Goal: Transaction & Acquisition: Purchase product/service

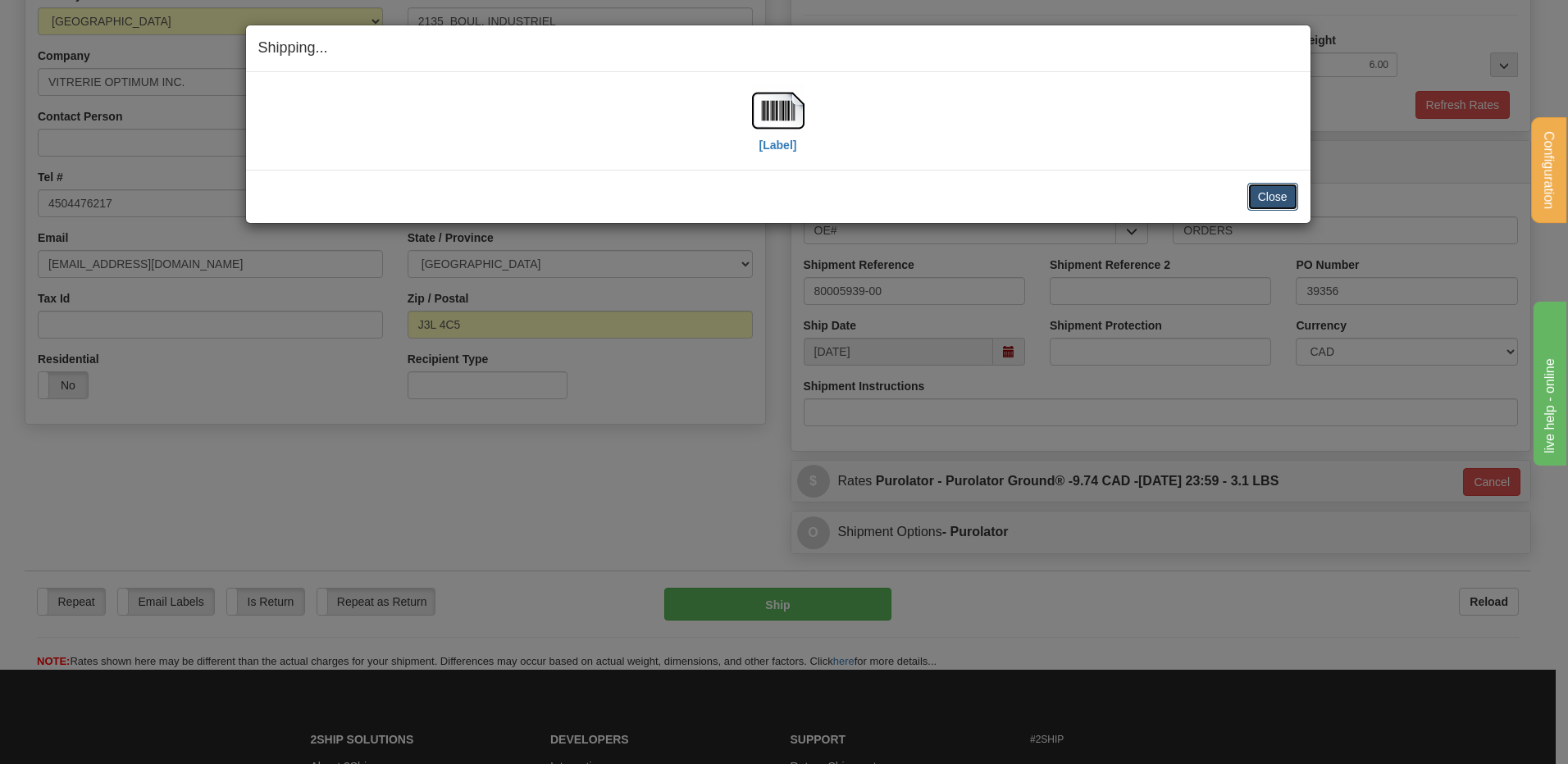
click at [1278, 195] on button "Close" at bounding box center [1273, 197] width 51 height 28
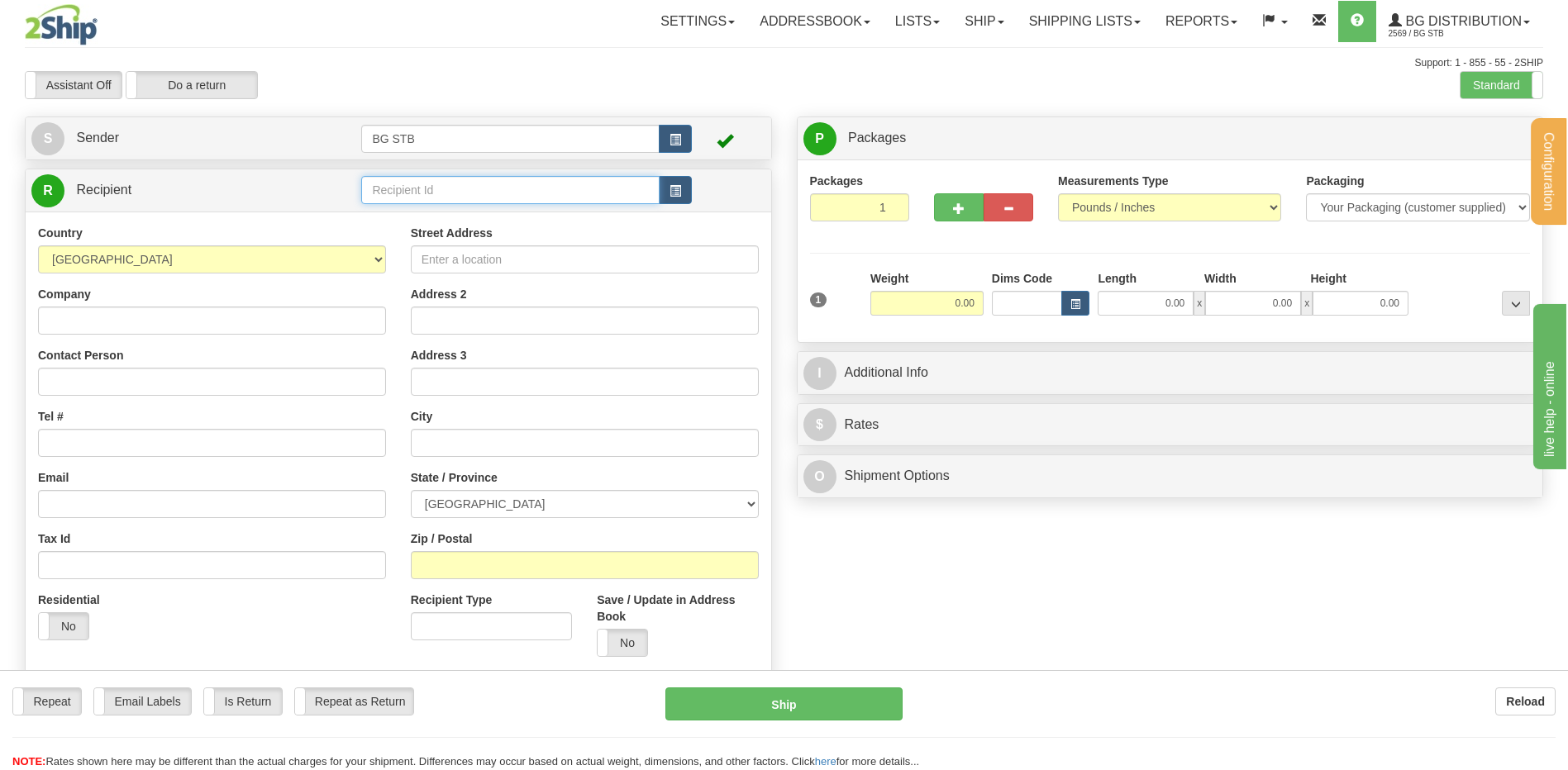
click at [476, 179] on input "text" at bounding box center [510, 190] width 297 height 28
type input "1009"
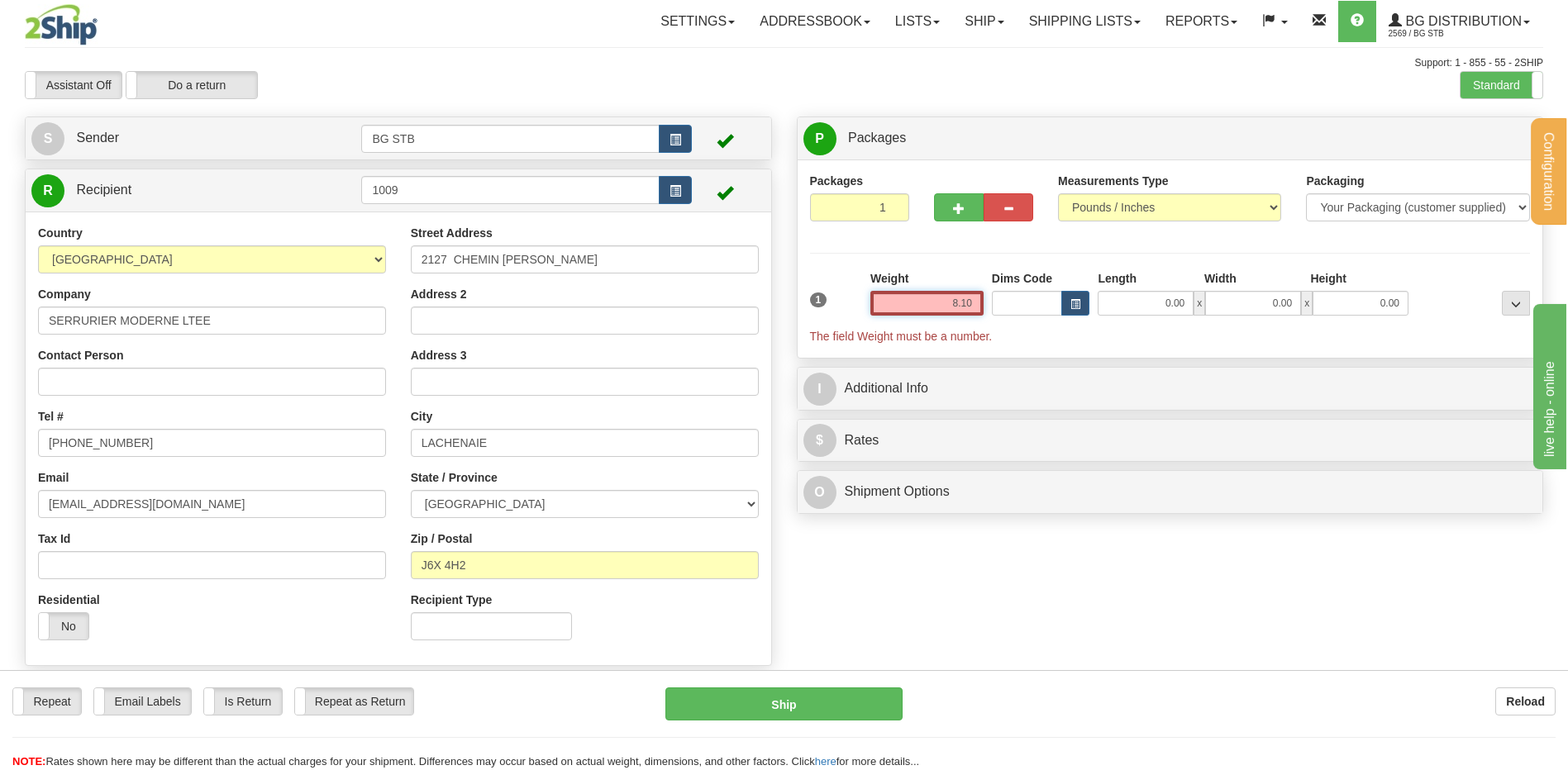
type input "8.10"
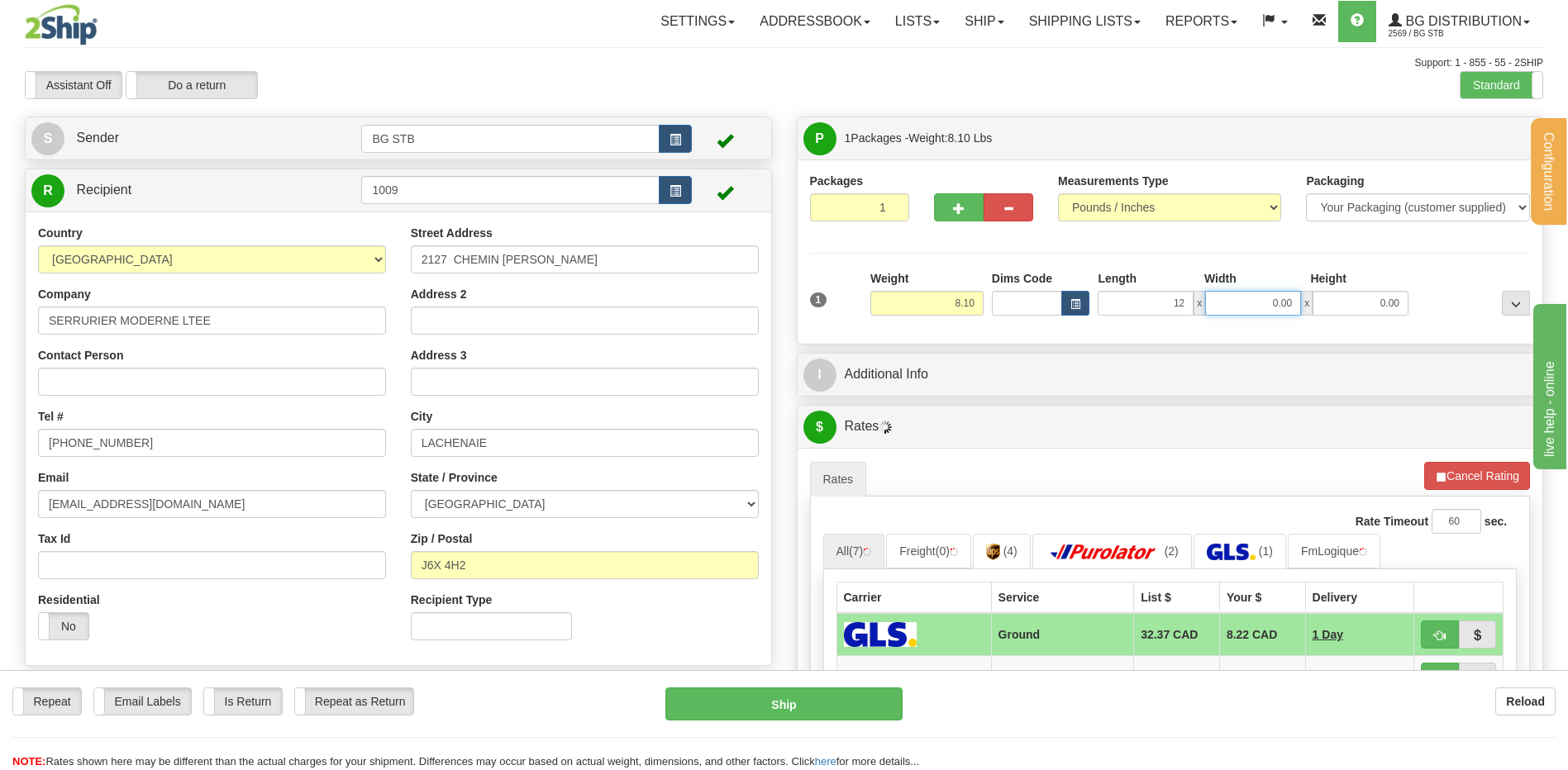
type input "12.00"
type input "8.00"
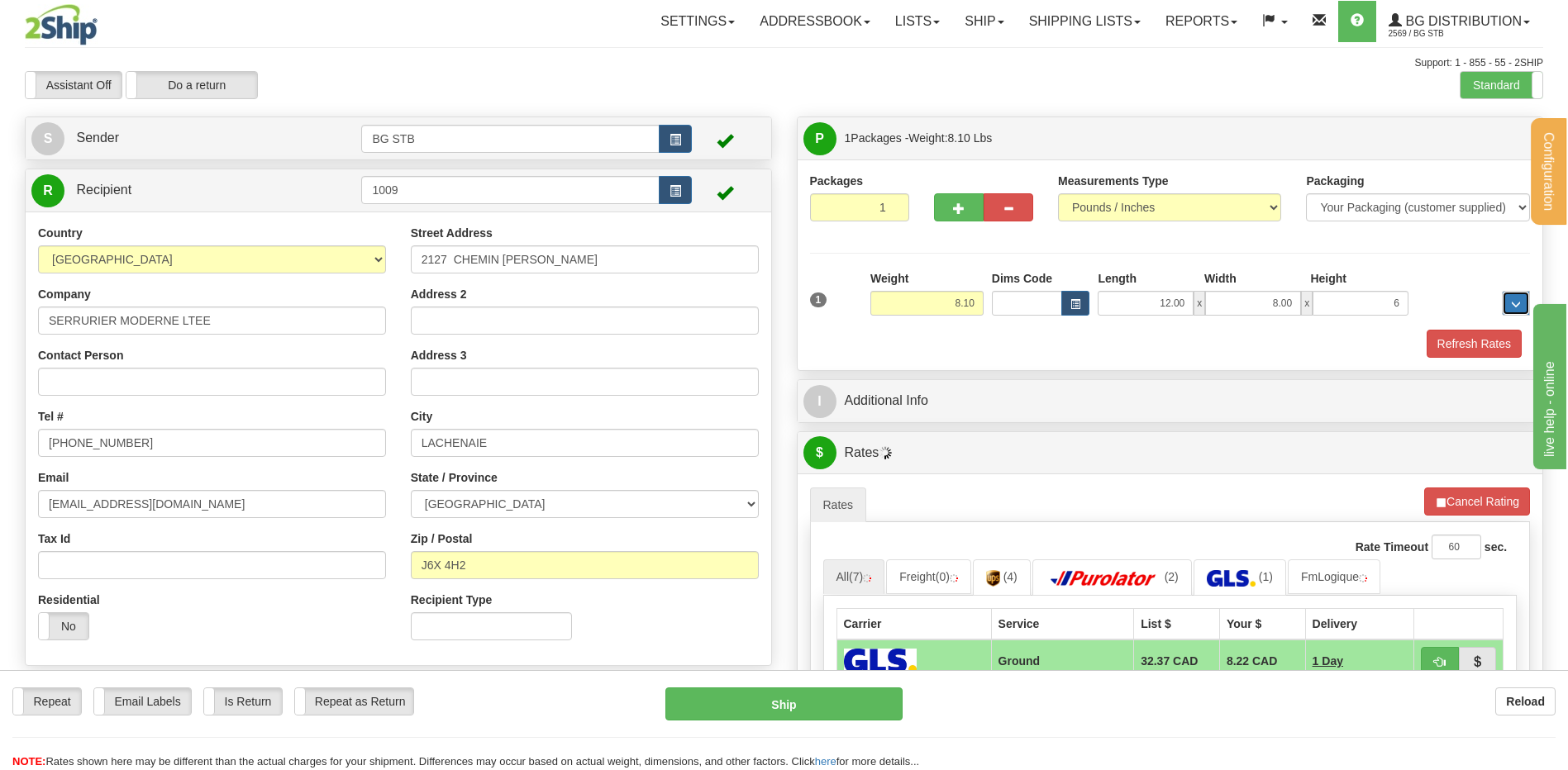
type input "6.00"
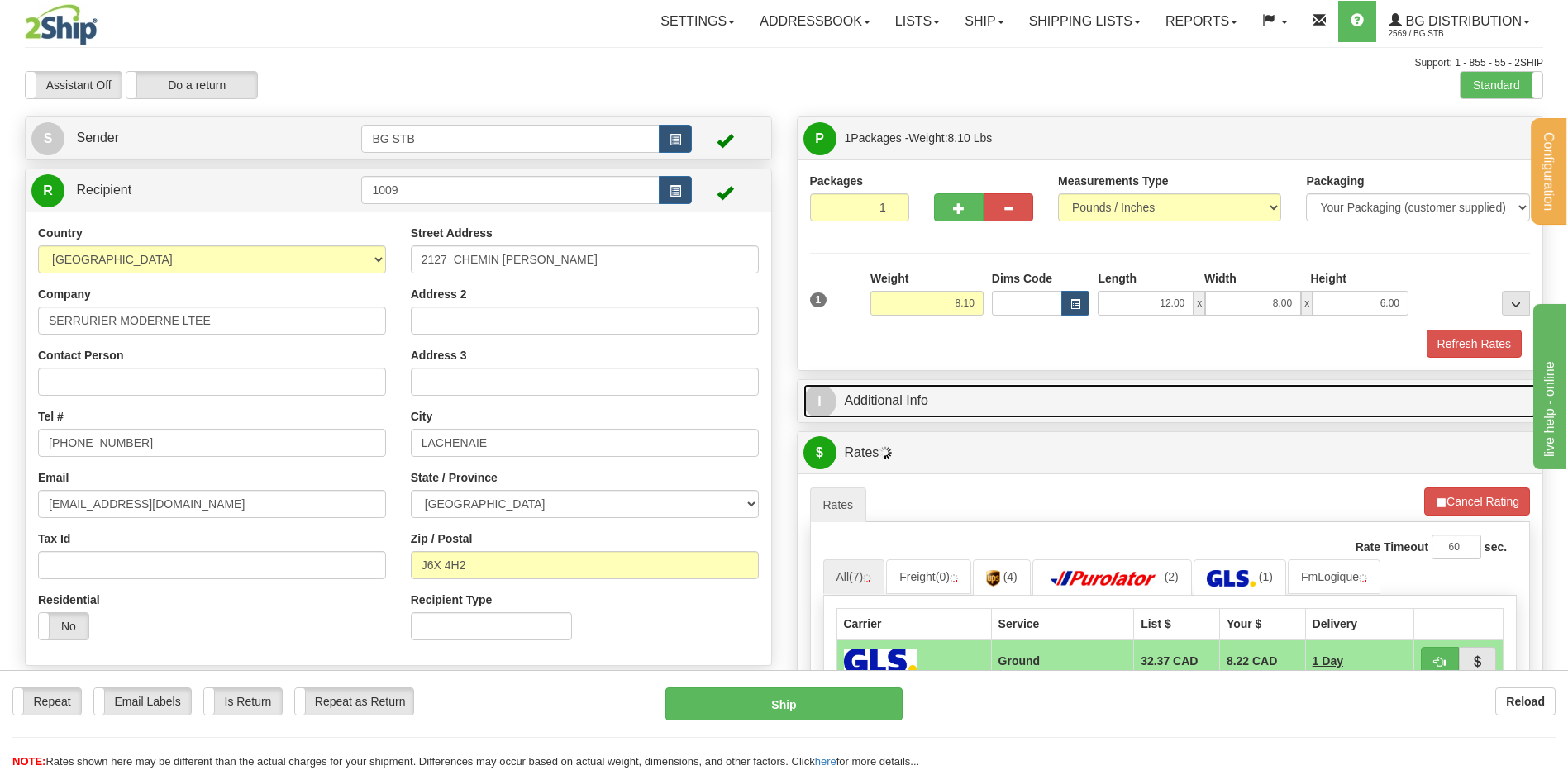
click at [907, 396] on link "I Additional Info" at bounding box center [1170, 401] width 734 height 34
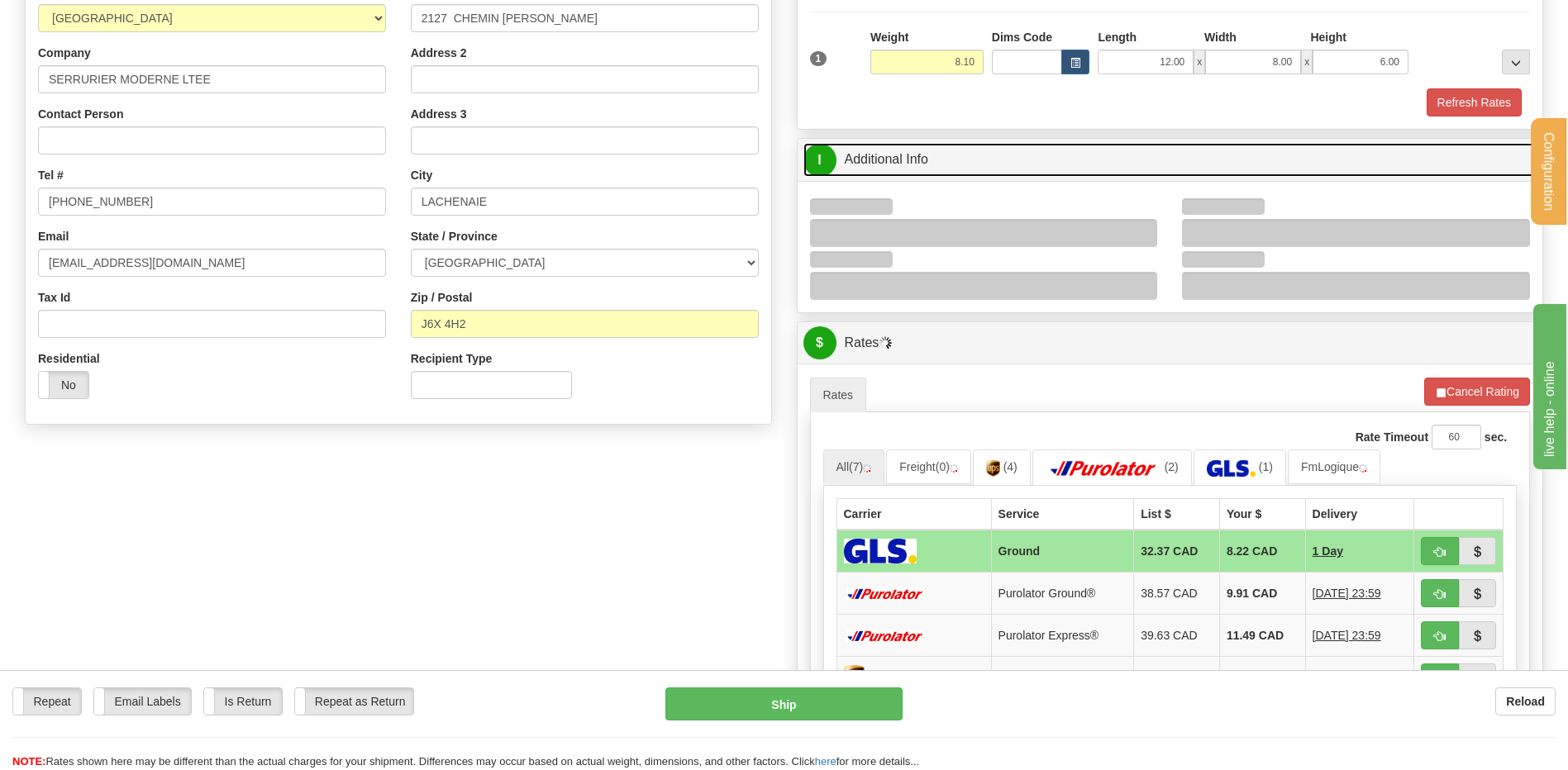
scroll to position [248, 0]
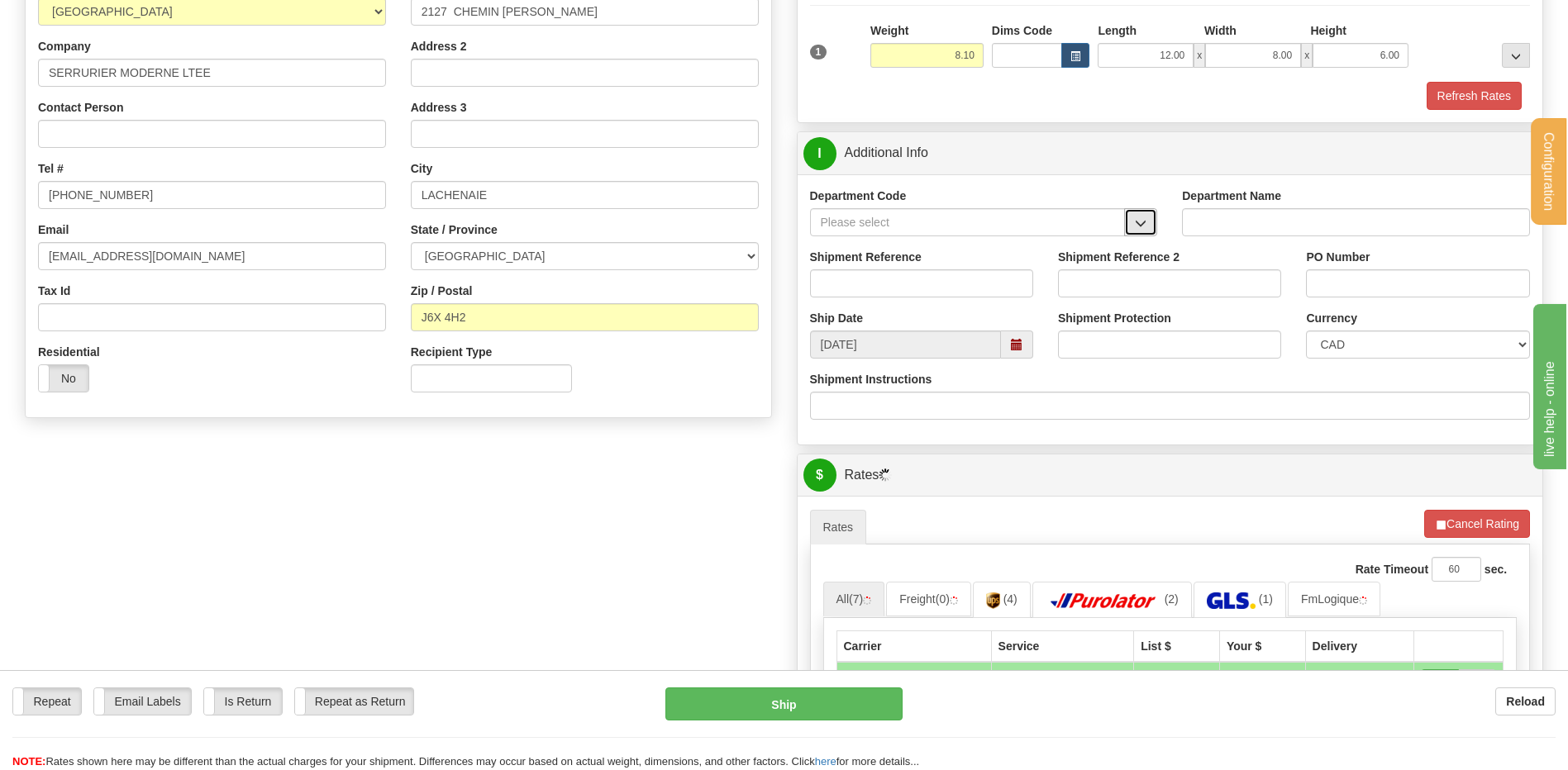
click at [1126, 218] on button "button" at bounding box center [1141, 223] width 33 height 28
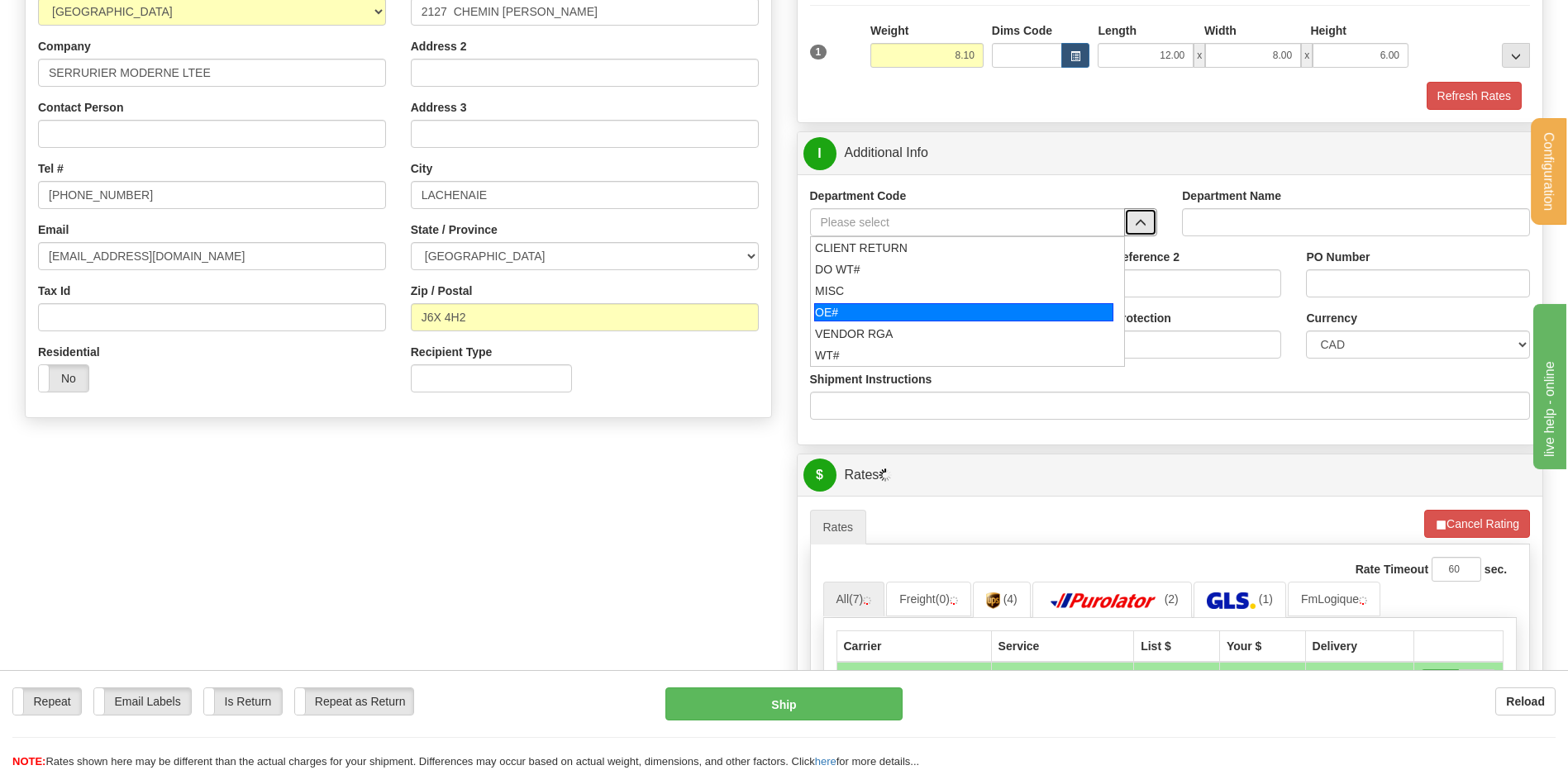
click at [938, 304] on div "OE#" at bounding box center [964, 312] width 299 height 18
type input "OE#"
type input "ORDERS"
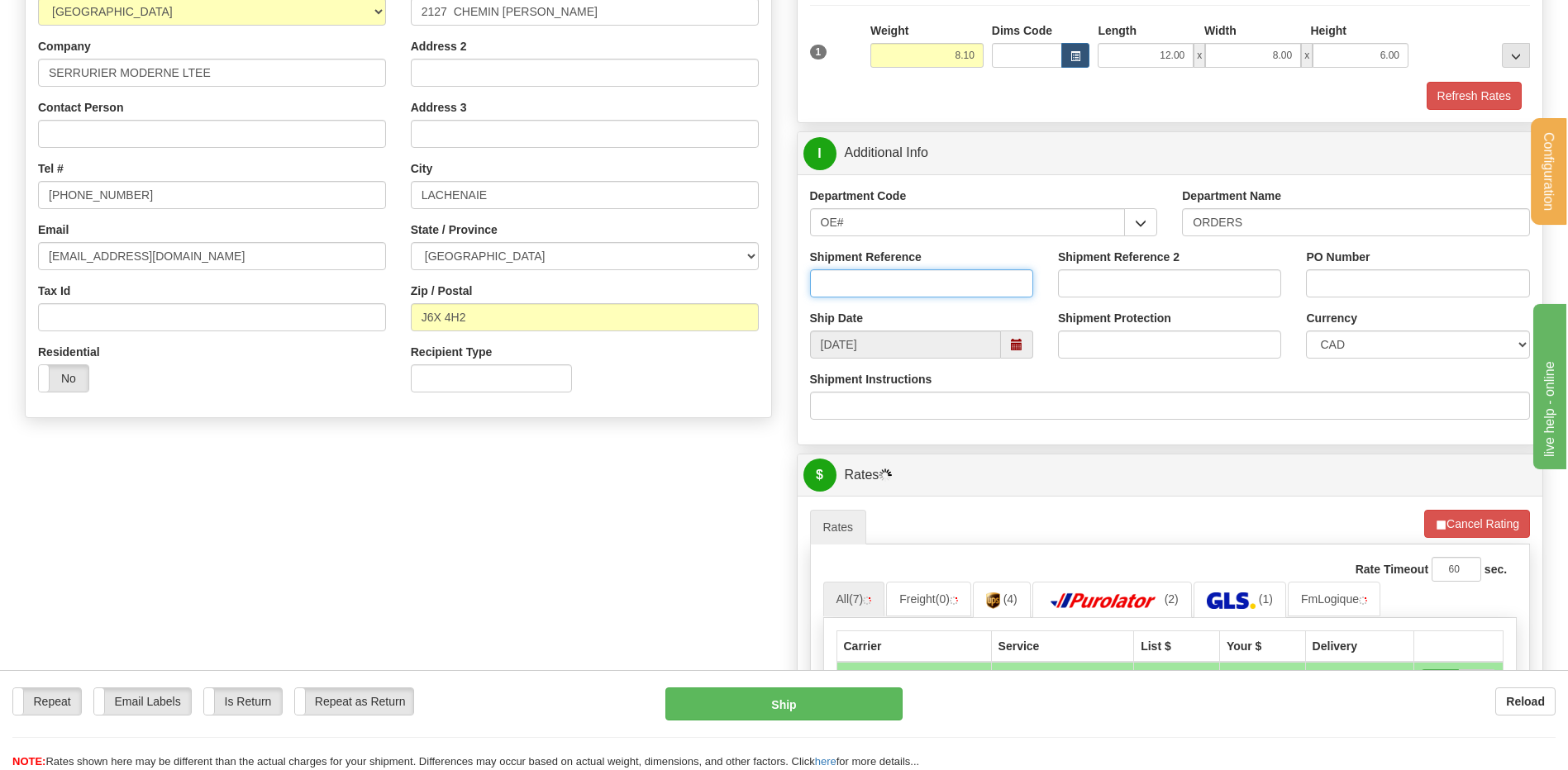
click at [930, 288] on input "Shipment Reference" at bounding box center [922, 284] width 223 height 28
type input "80006356-00 // 80005089-00"
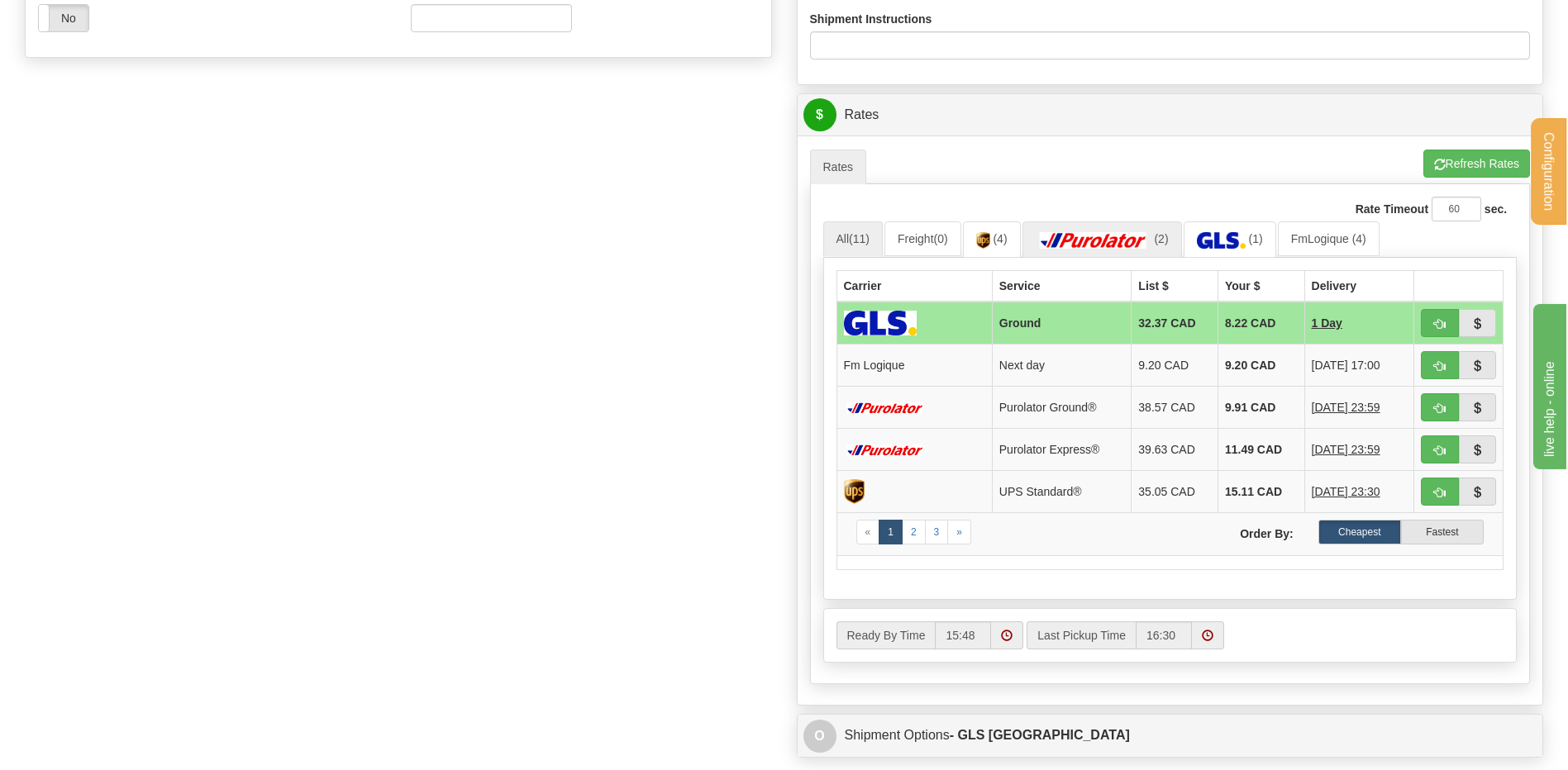
scroll to position [744, 0]
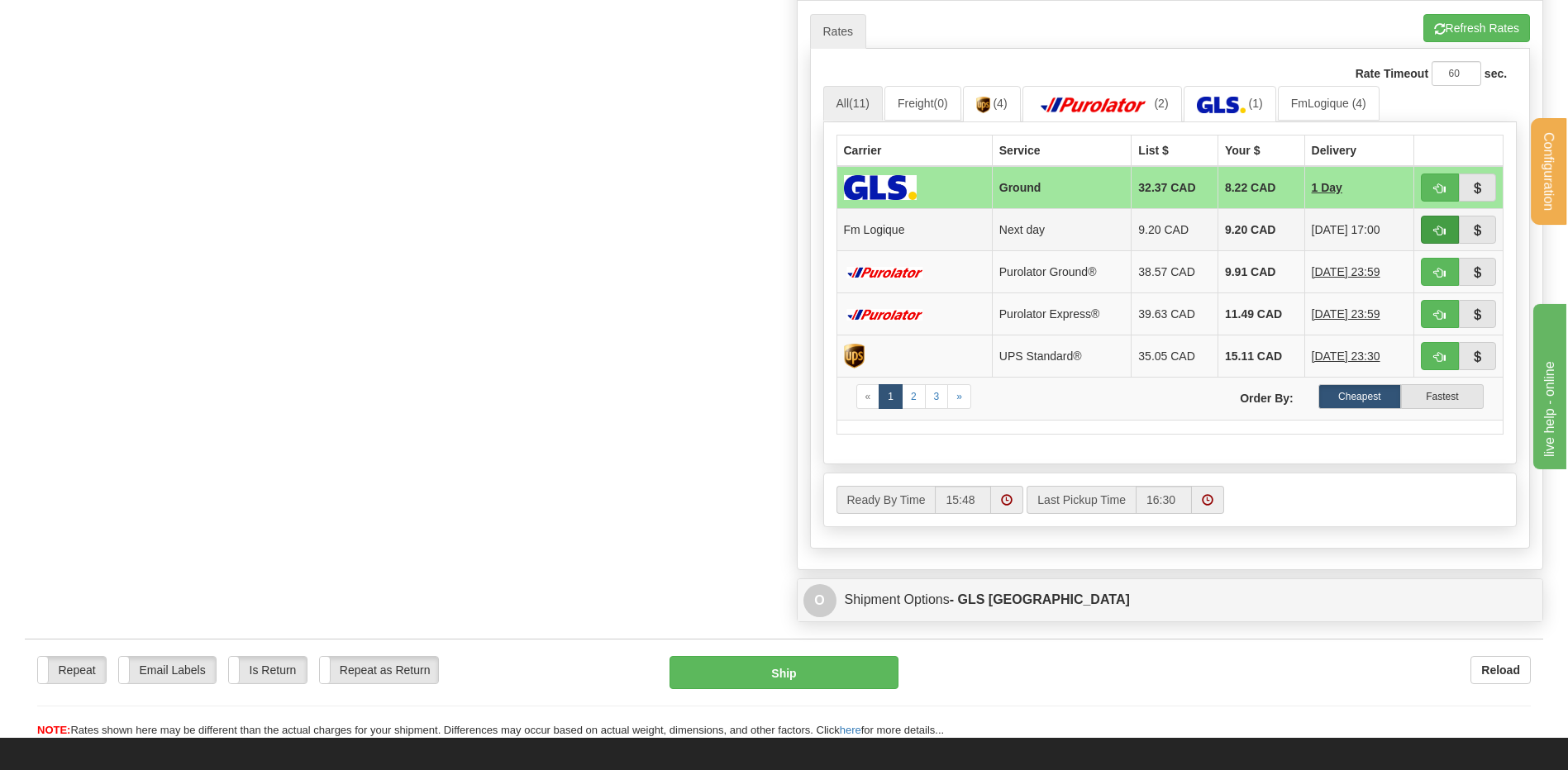
type input "5637 // 5585"
click at [1438, 226] on span "button" at bounding box center [1440, 231] width 12 height 11
type input "jour"
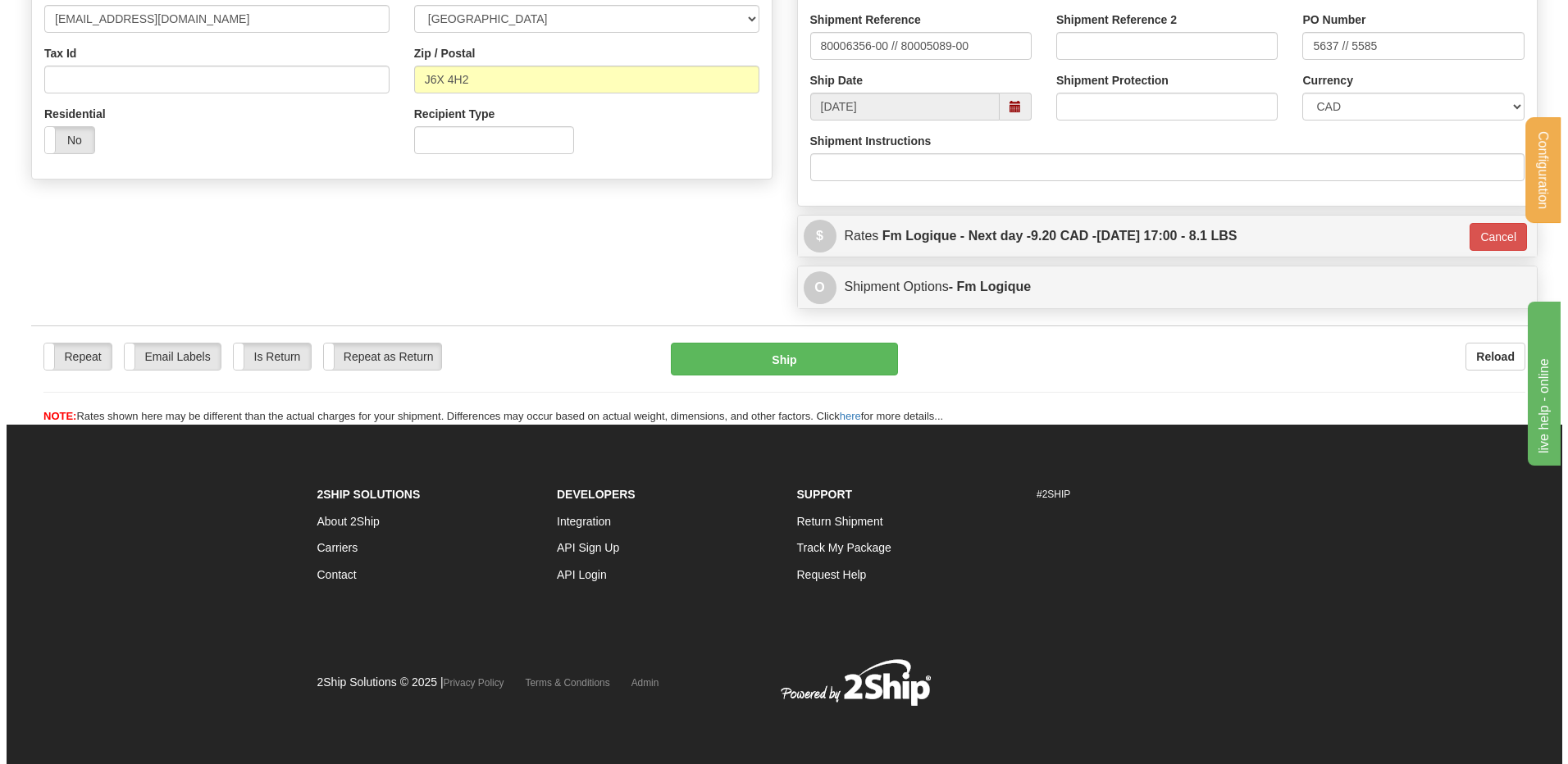
scroll to position [482, 0]
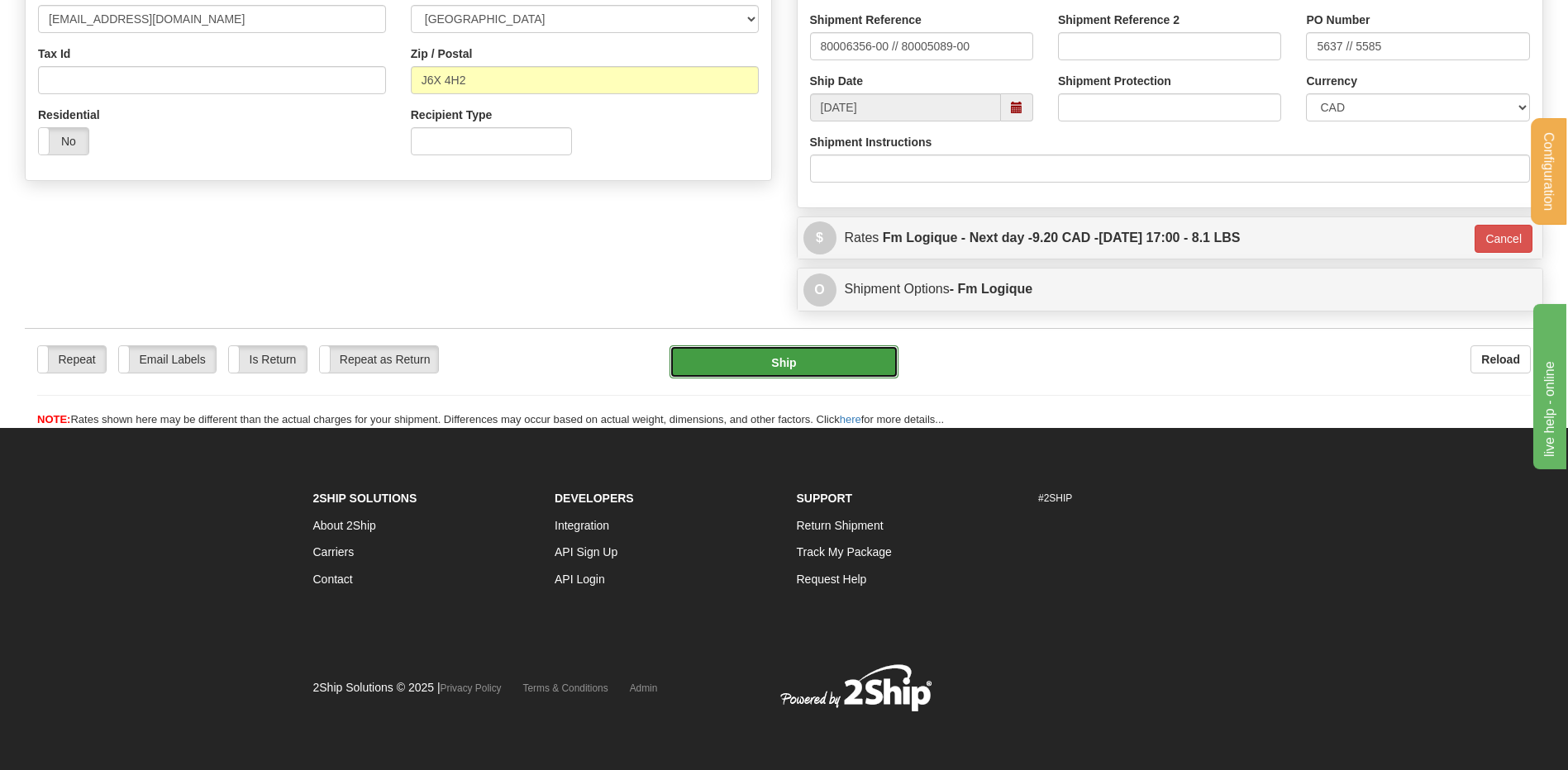
click at [727, 353] on button "Ship" at bounding box center [784, 361] width 228 height 33
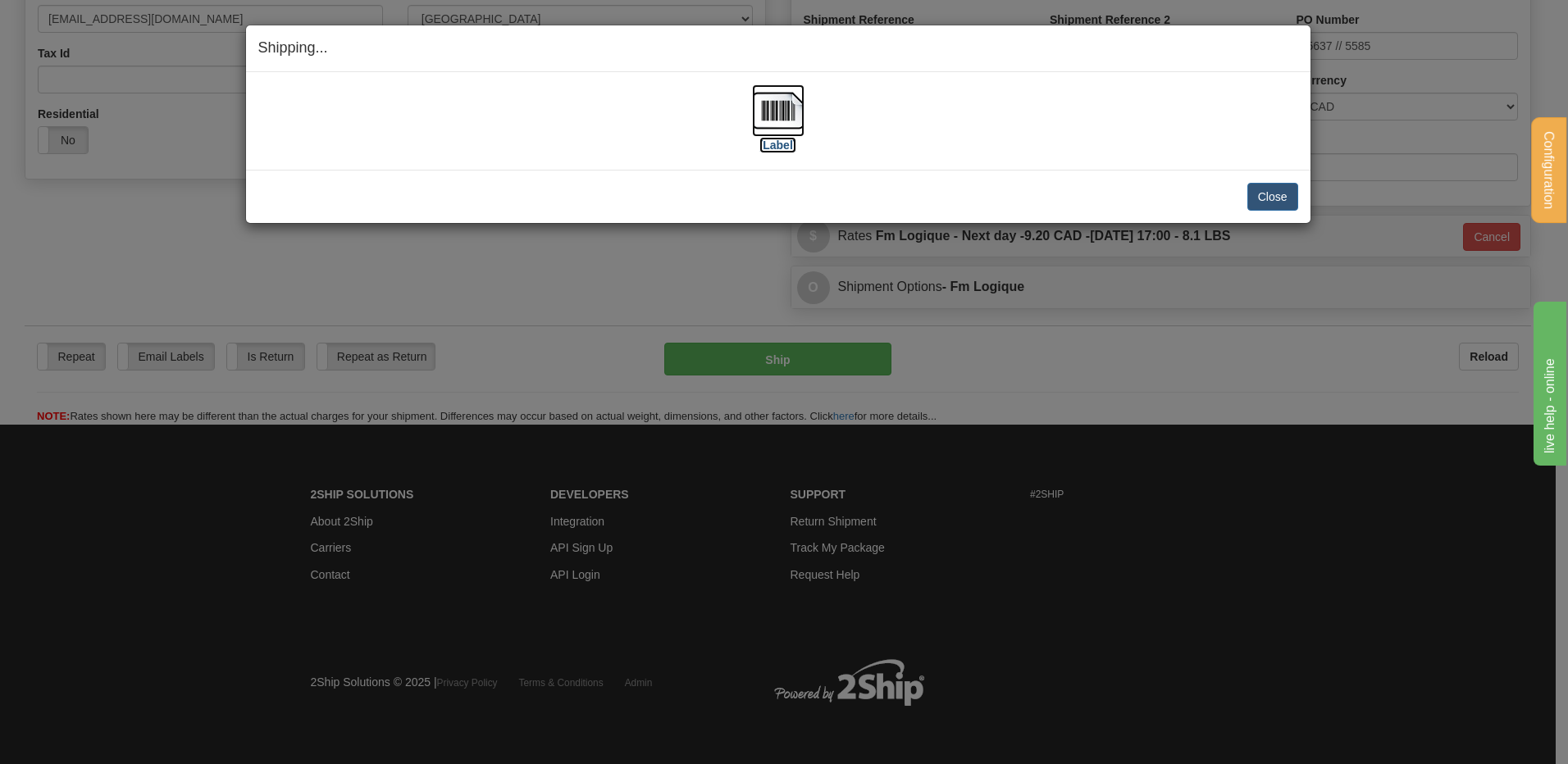
click at [792, 107] on img at bounding box center [777, 110] width 52 height 52
drag, startPoint x: 1276, startPoint y: 187, endPoint x: 659, endPoint y: 166, distance: 617.4
click at [1248, 184] on button "Close" at bounding box center [1273, 197] width 51 height 28
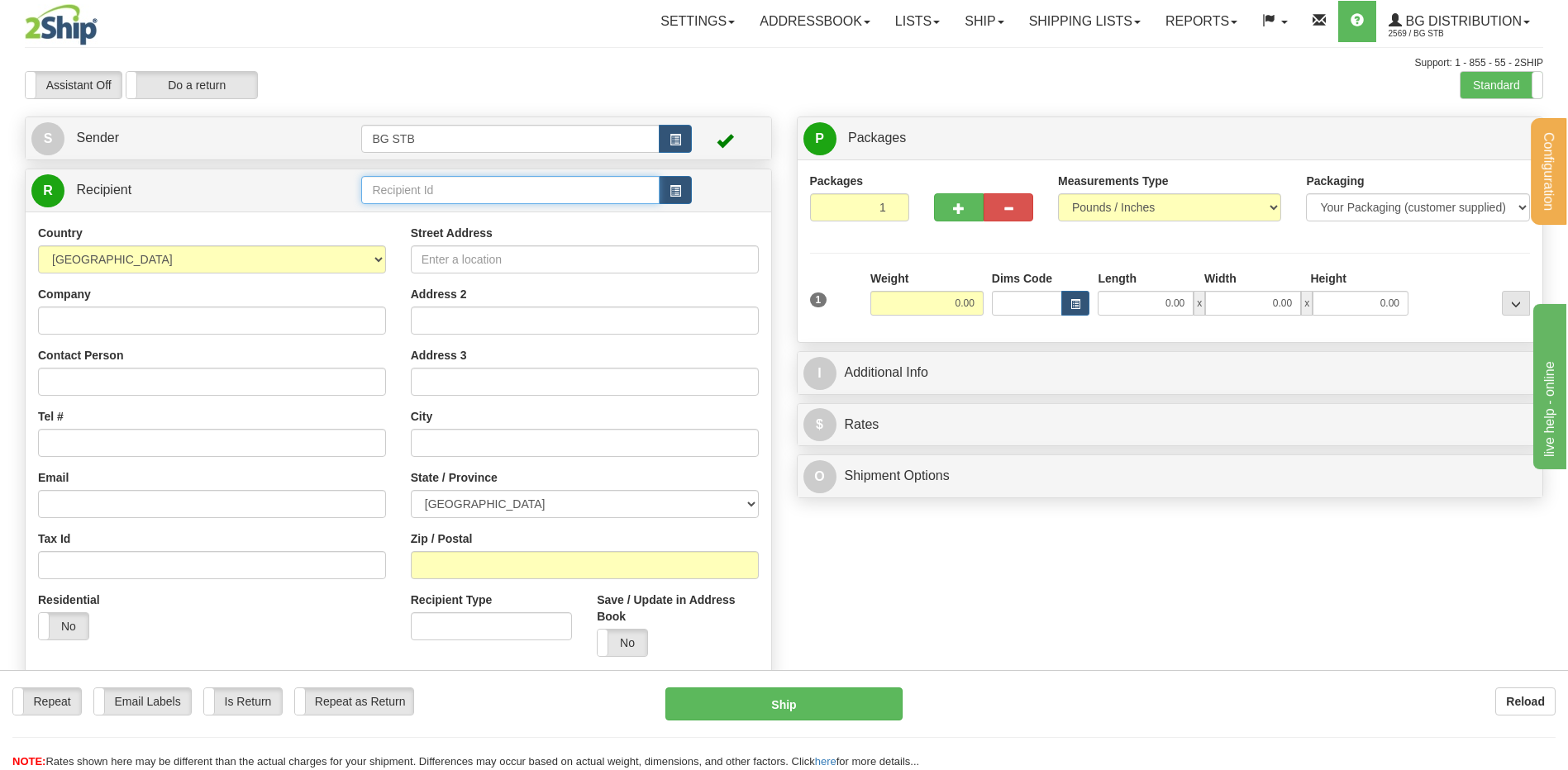
click at [416, 197] on input "text" at bounding box center [510, 190] width 297 height 28
type input "1080"
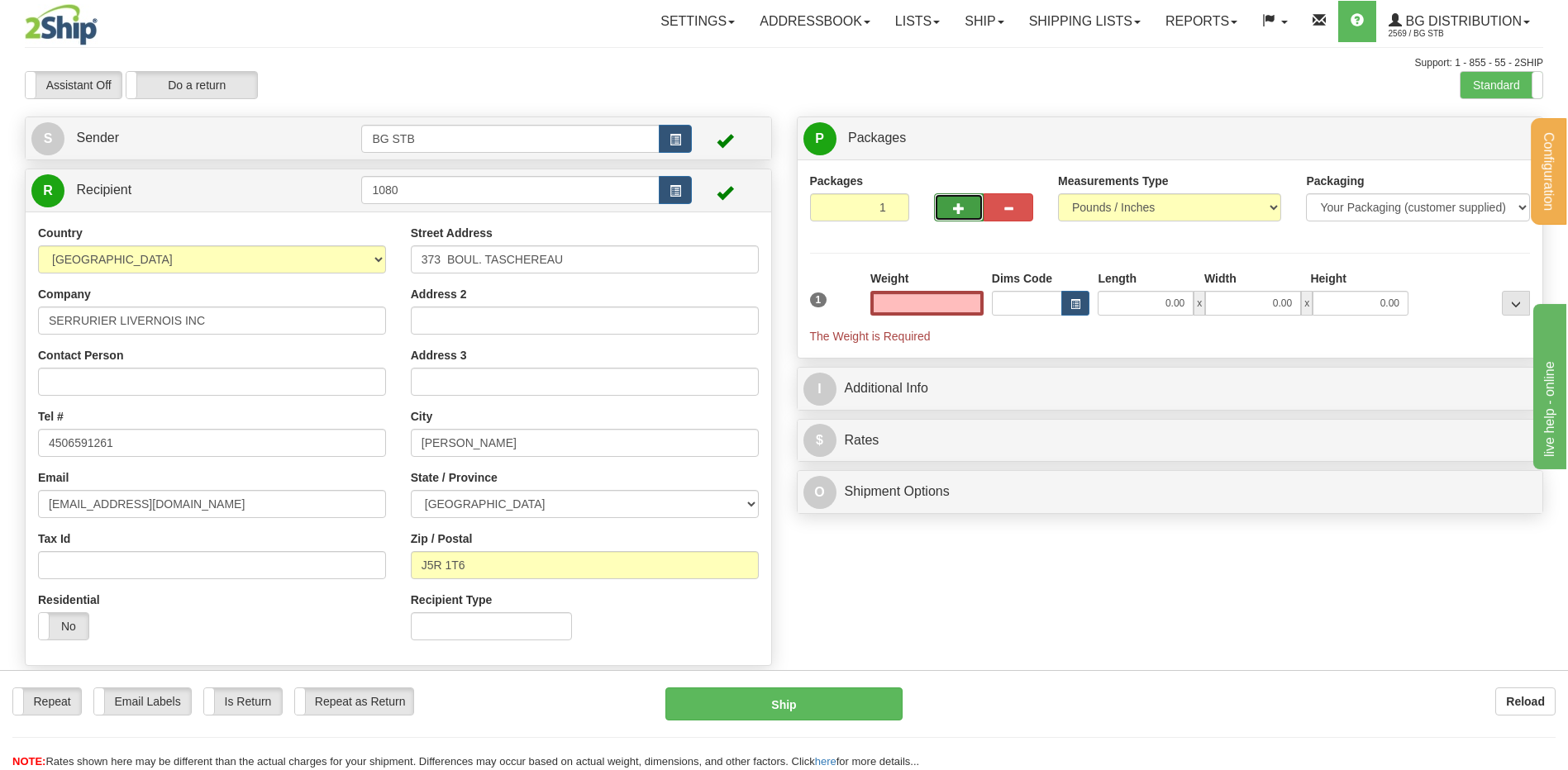
type input "0.00"
click at [957, 199] on button "button" at bounding box center [959, 207] width 50 height 28
type input "2"
drag, startPoint x: 1480, startPoint y: 141, endPoint x: 1467, endPoint y: 144, distance: 13.3
click at [1478, 141] on span "Package Level" at bounding box center [1494, 138] width 65 height 12
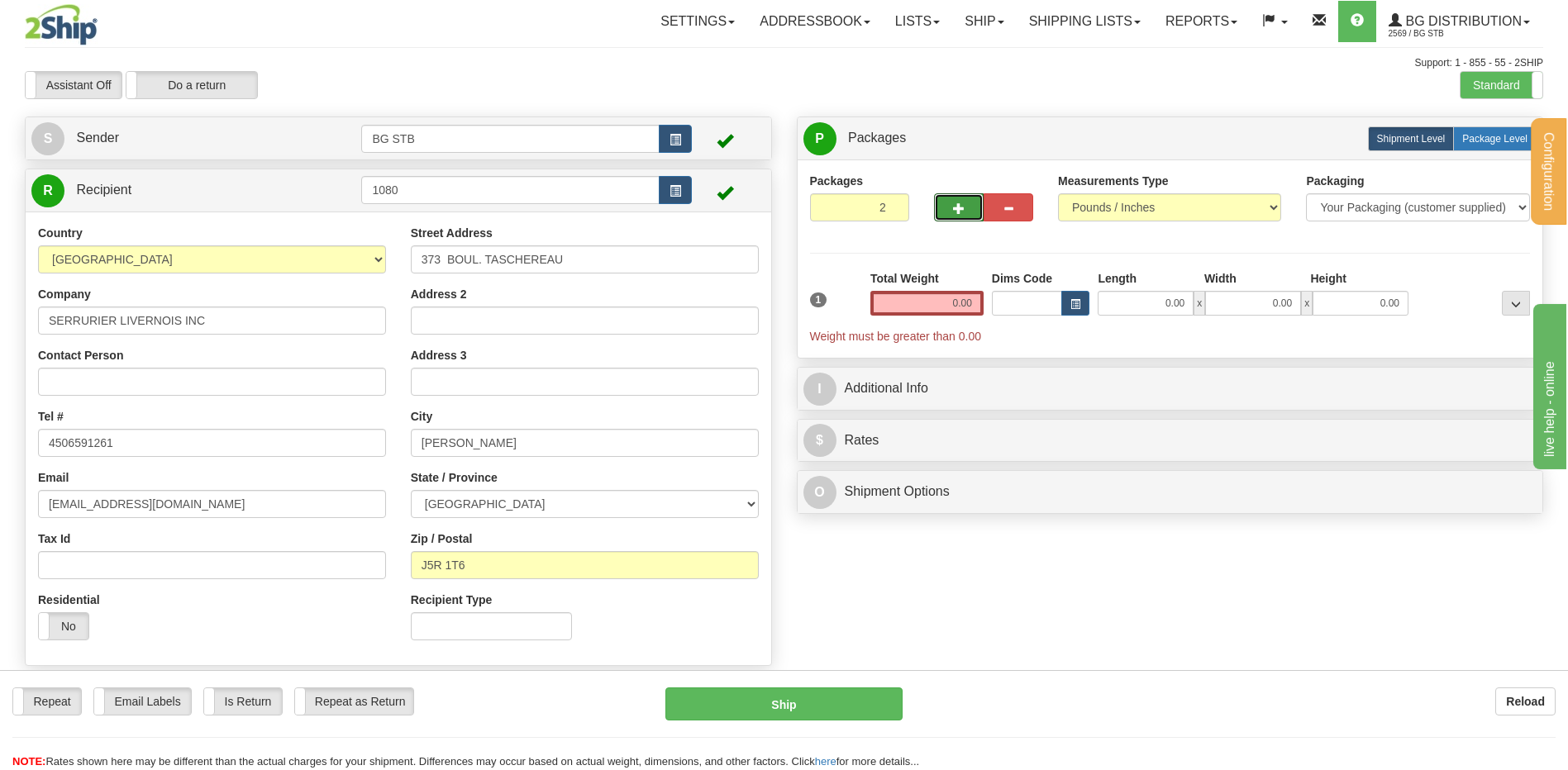
radio input "true"
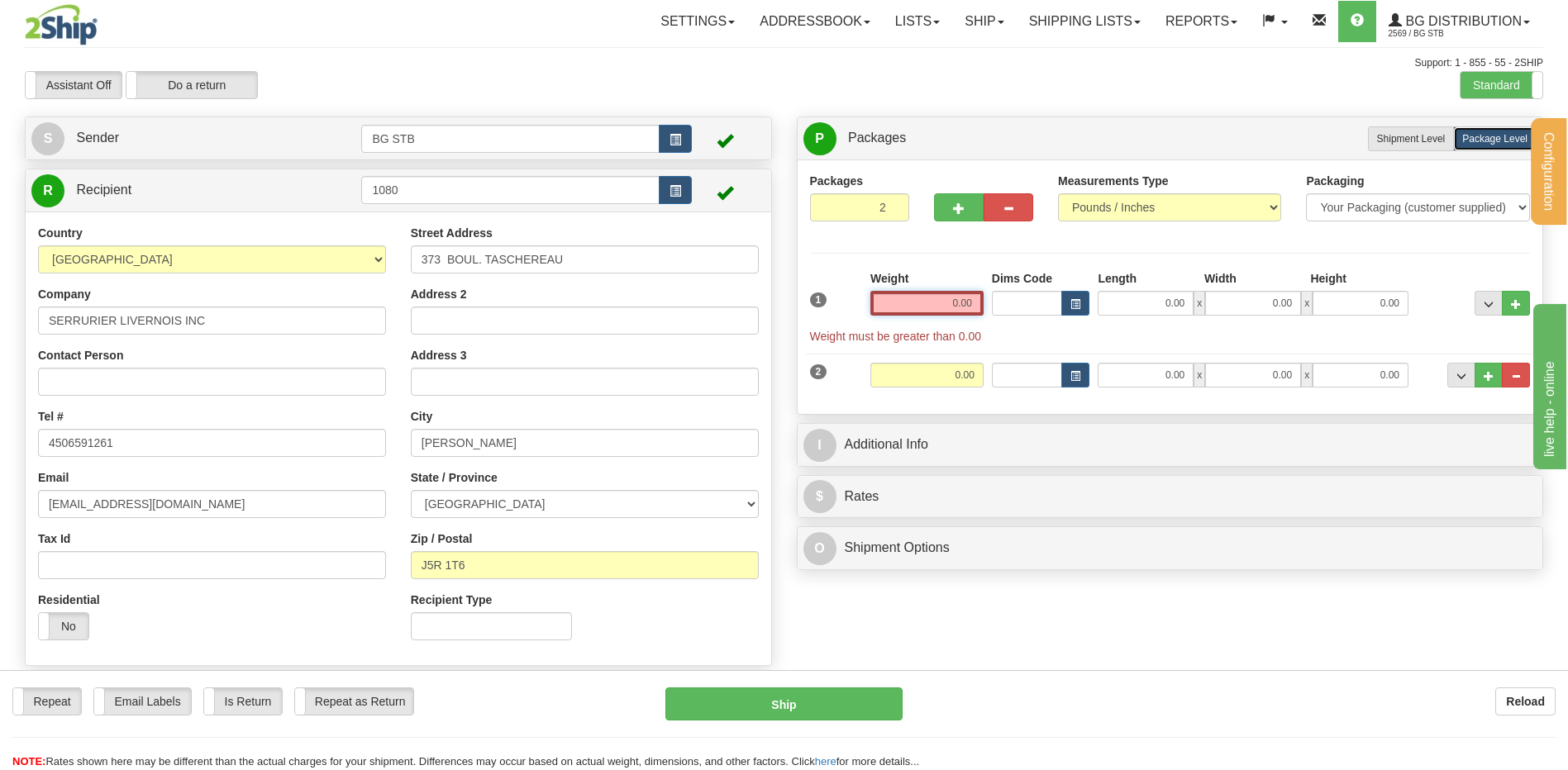
click at [910, 300] on input "0.00" at bounding box center [927, 304] width 113 height 25
type input "11.00"
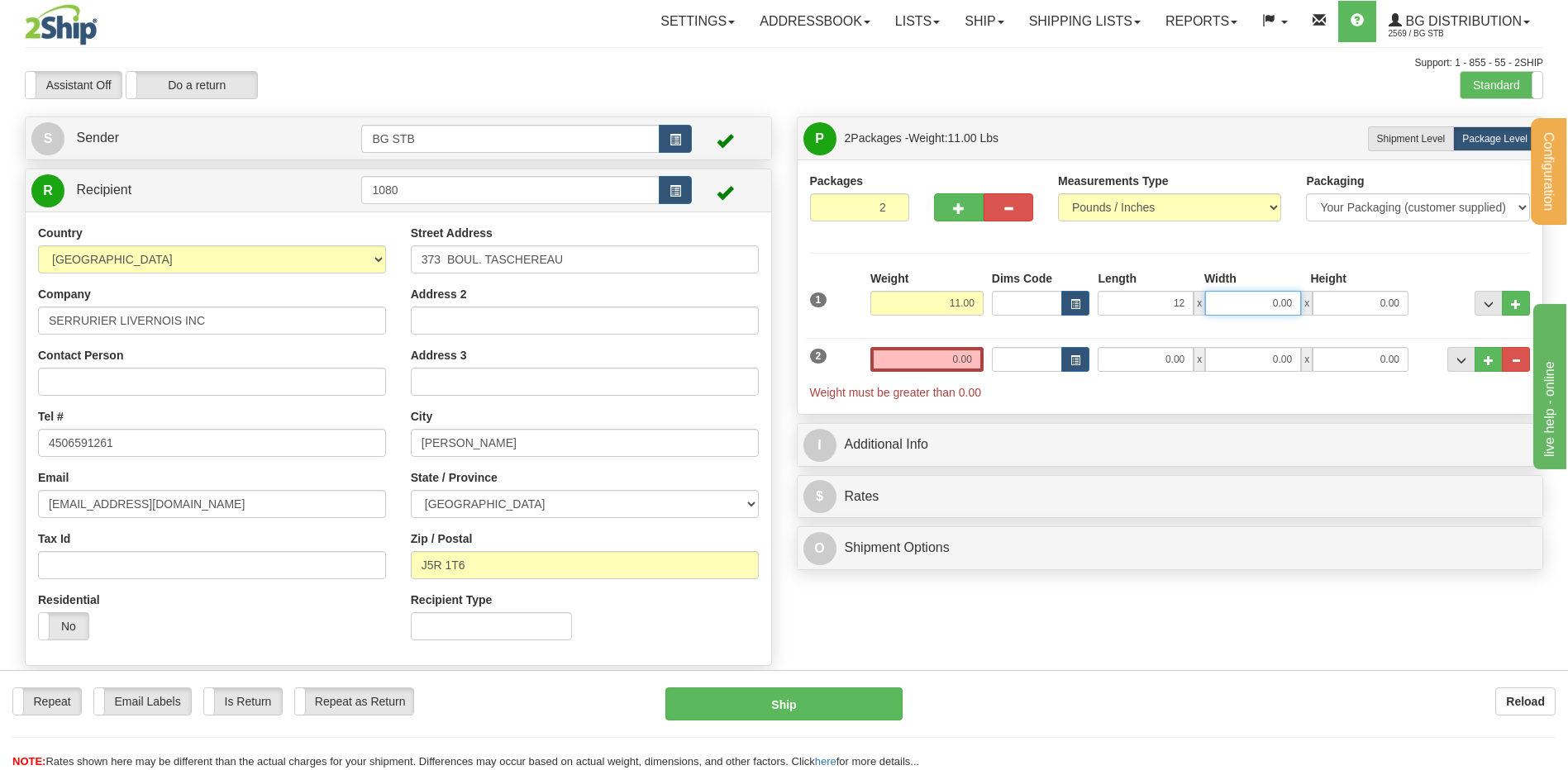
type input "12.00"
type input "8.00"
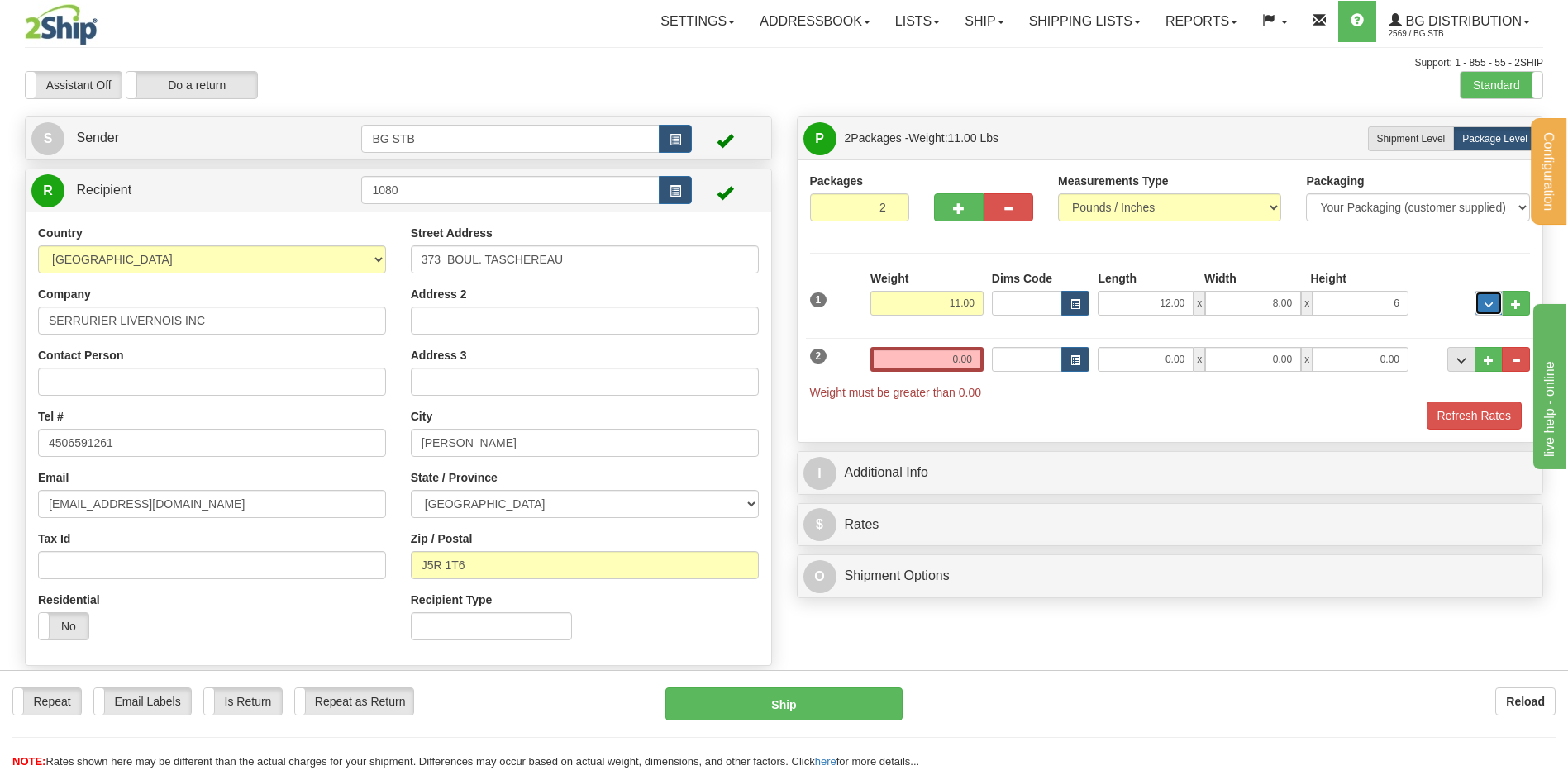
type input "6.00"
click at [955, 364] on input "0.00" at bounding box center [927, 360] width 113 height 25
type input "7.00"
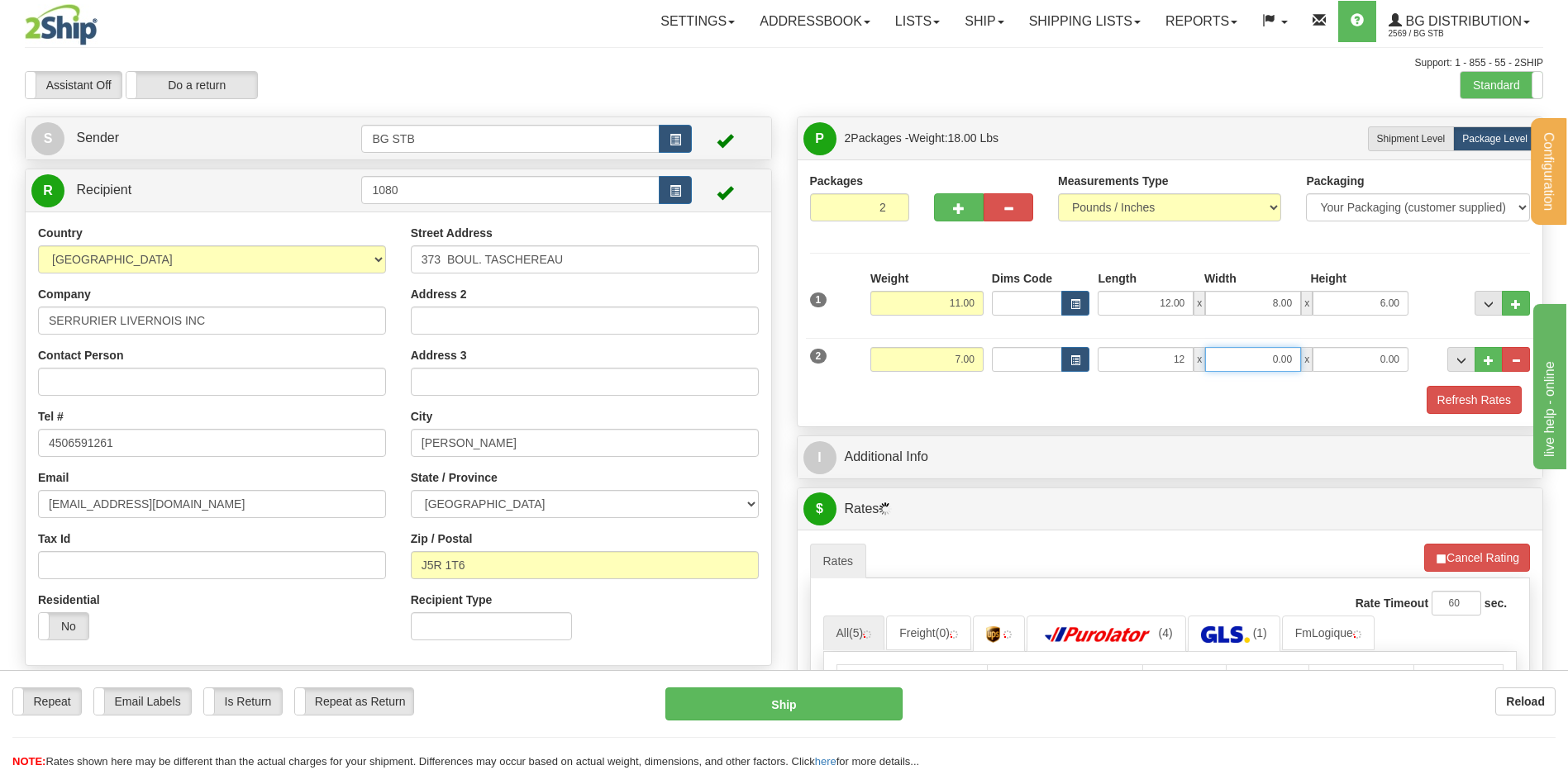
type input "12.00"
type input "8.00"
type input "6.00"
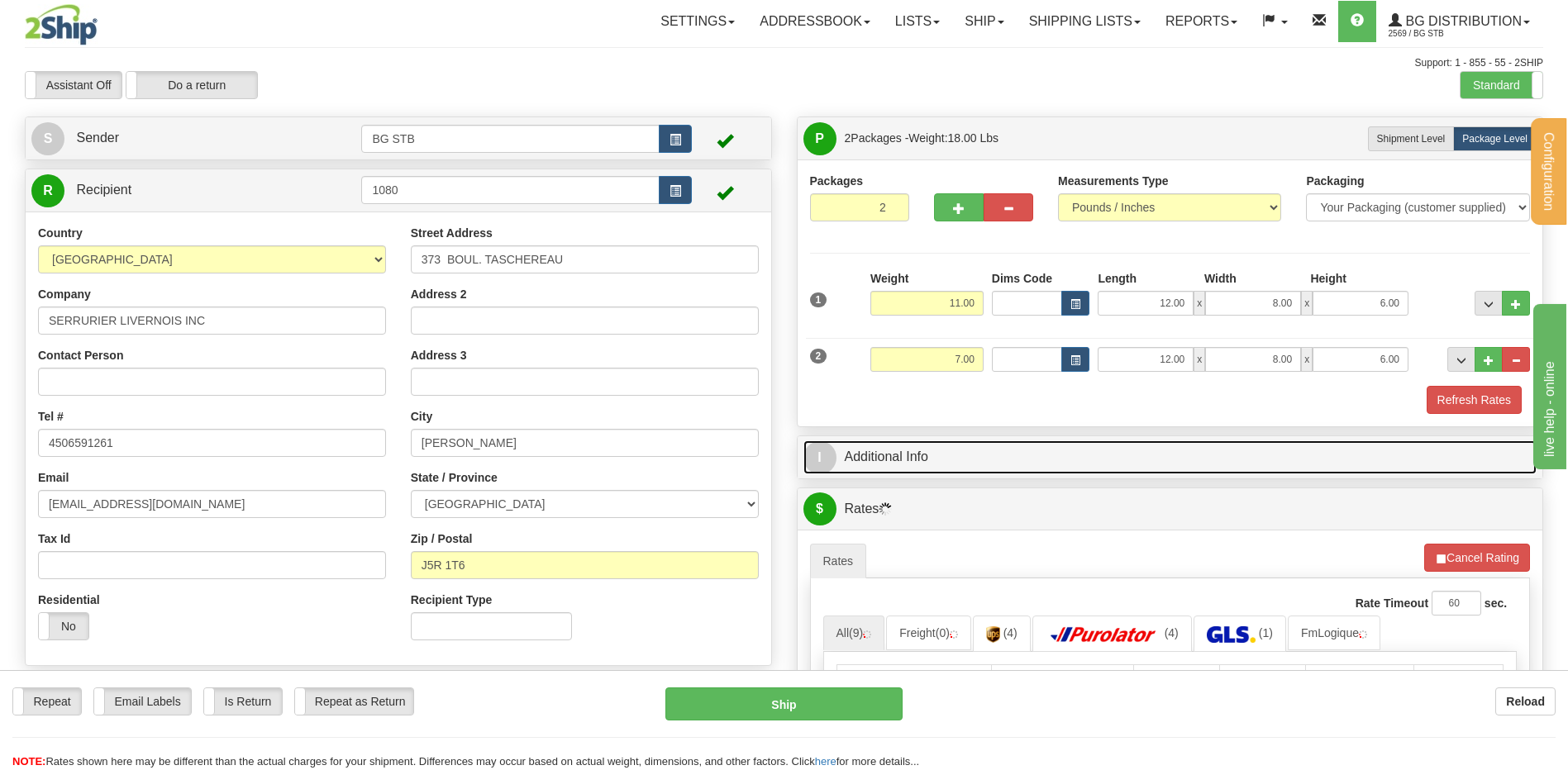
click at [947, 456] on link "I Additional Info" at bounding box center [1170, 458] width 734 height 34
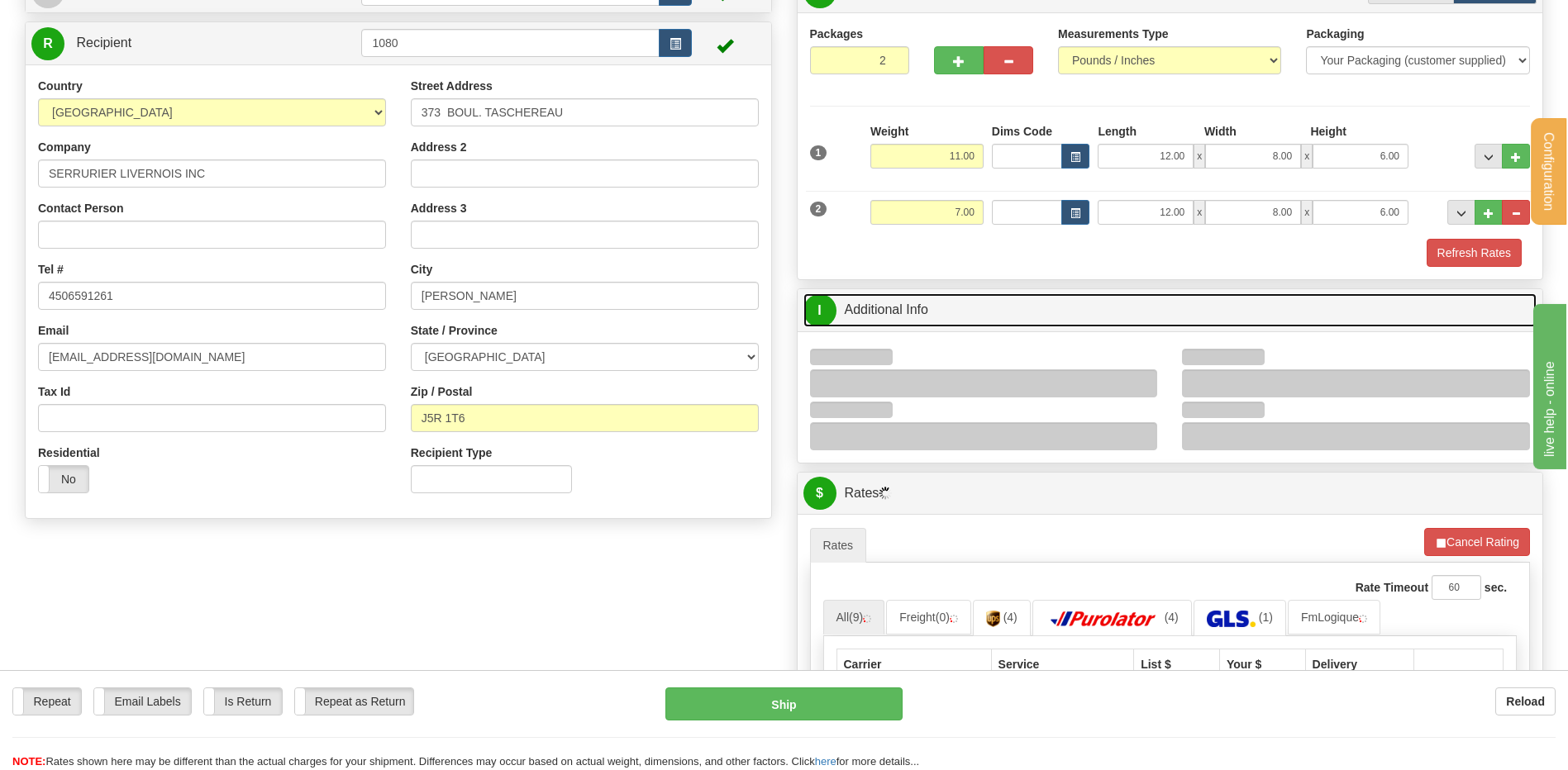
scroll to position [330, 0]
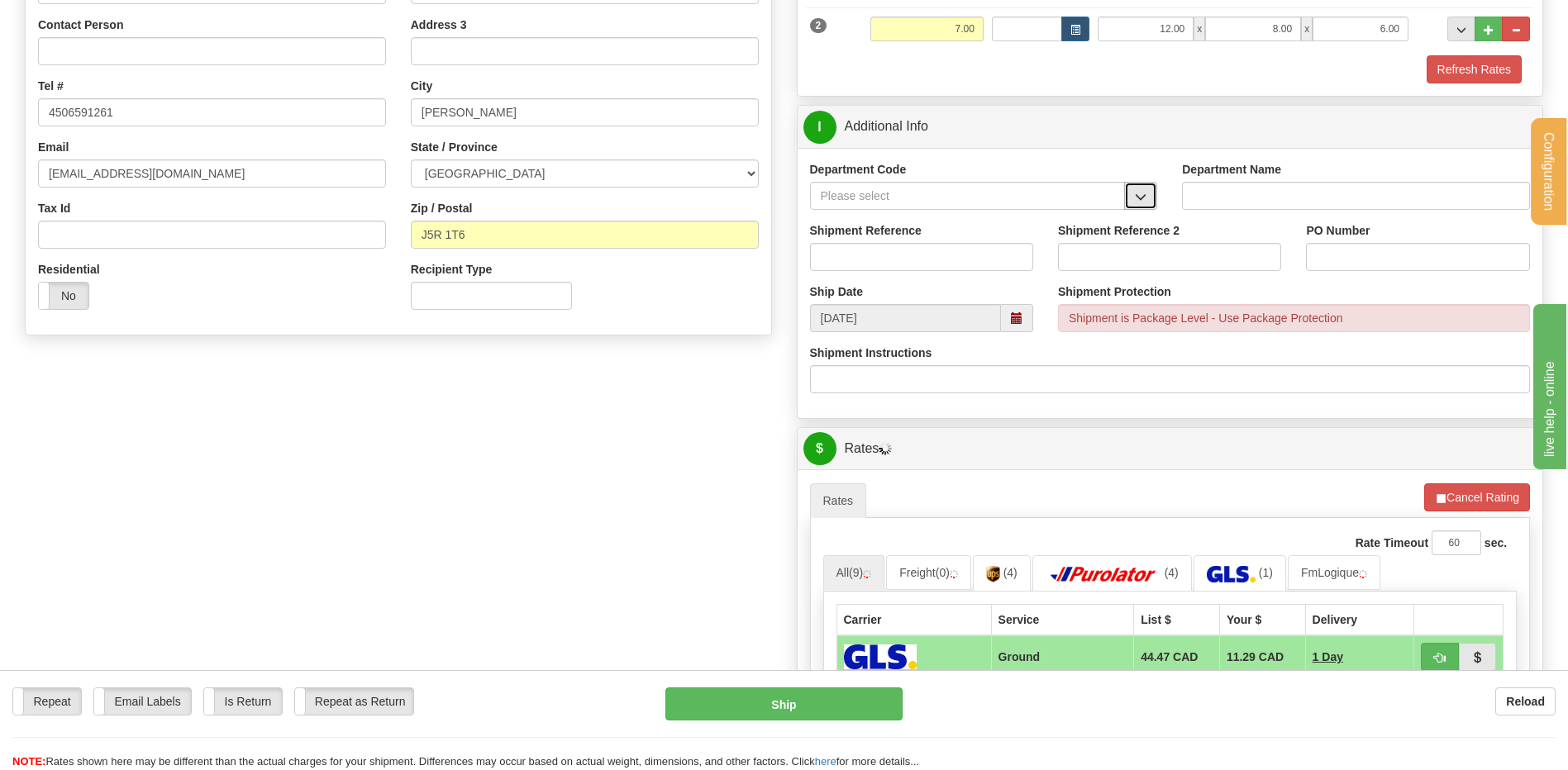
click at [1136, 187] on button "button" at bounding box center [1141, 196] width 33 height 28
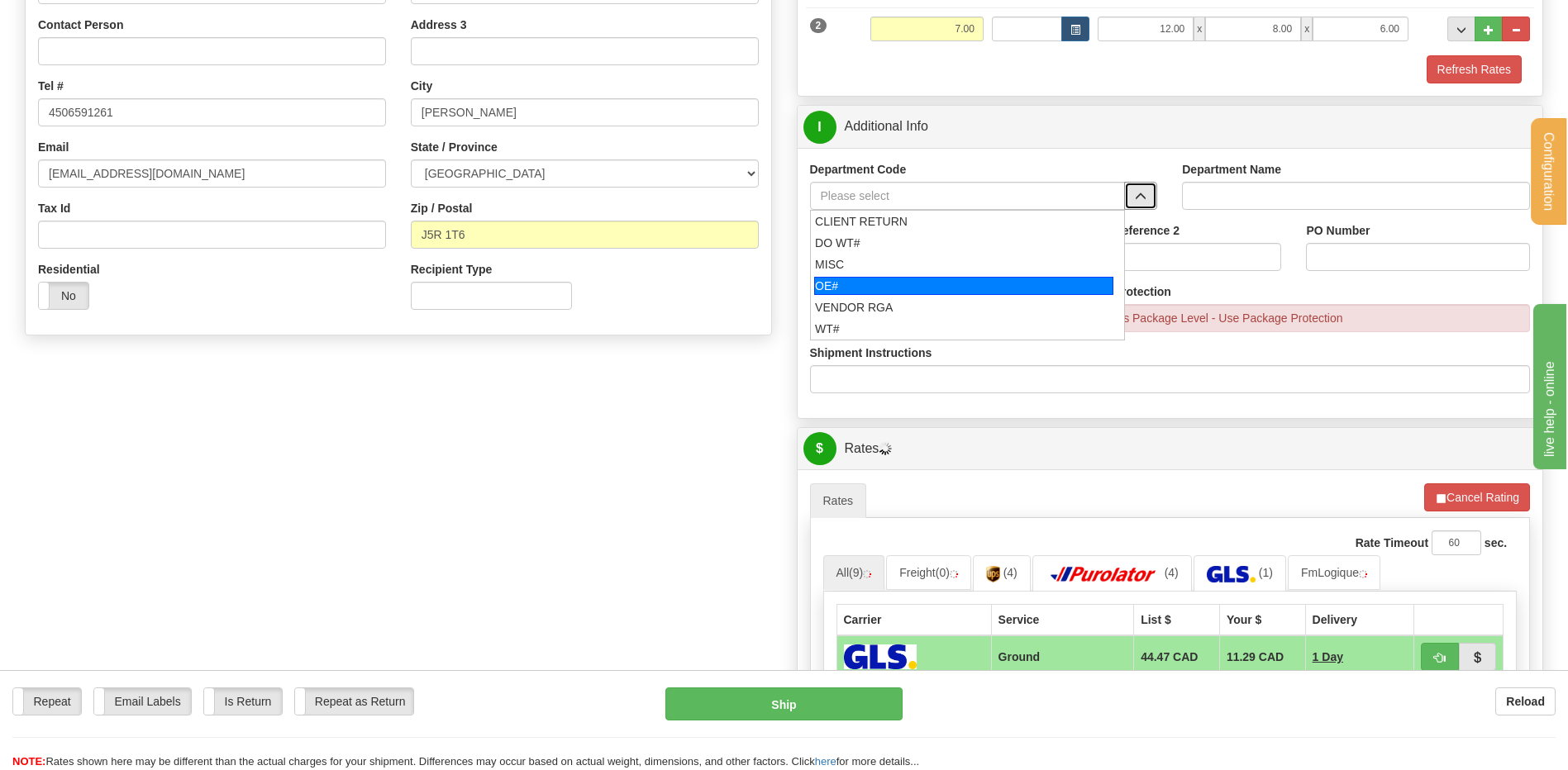
click at [865, 278] on div "OE#" at bounding box center [964, 286] width 299 height 18
type input "OE#"
type input "ORDERS"
click at [874, 249] on input "Shipment Reference" at bounding box center [922, 257] width 223 height 28
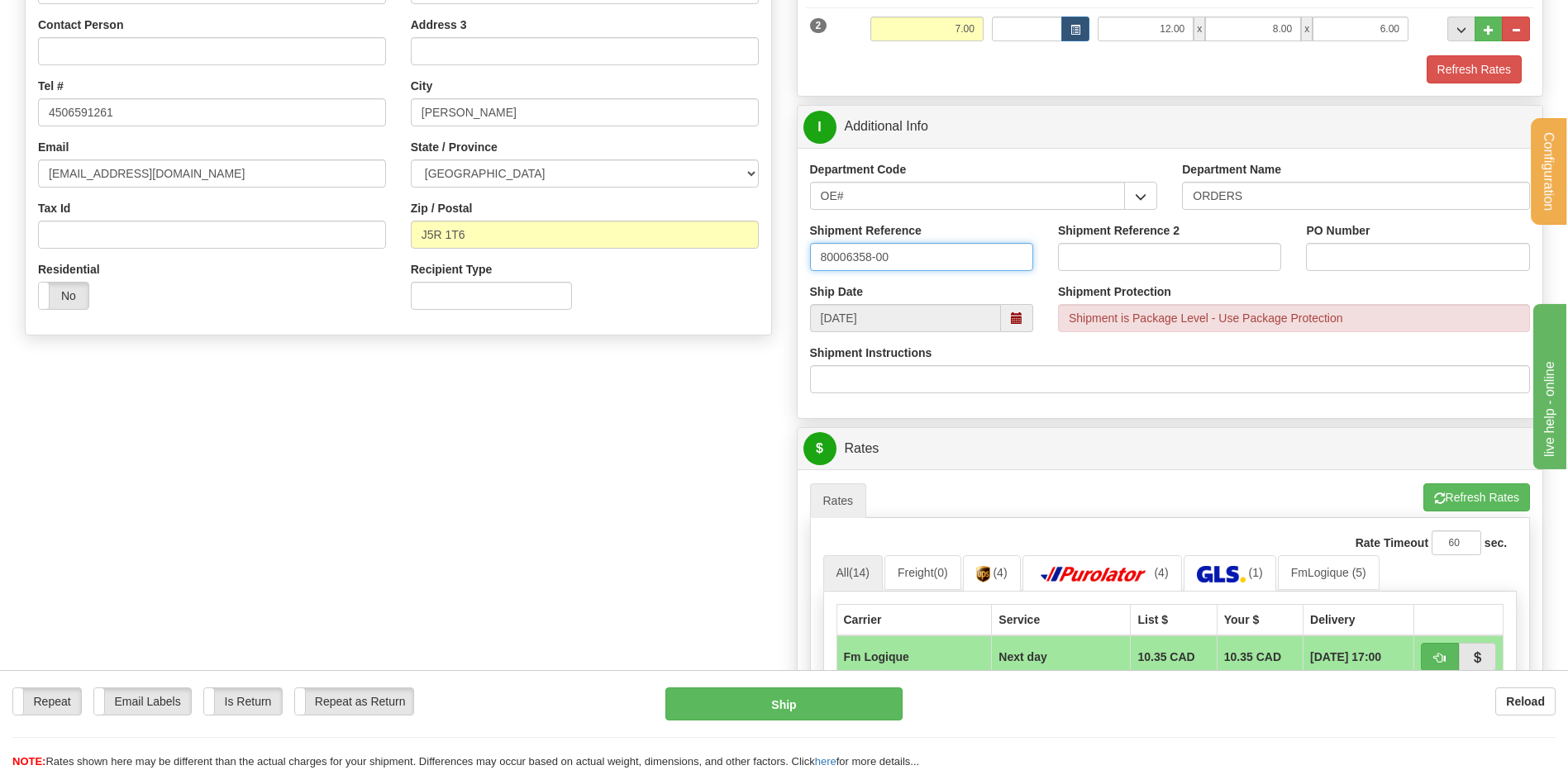
type input "80006358-00"
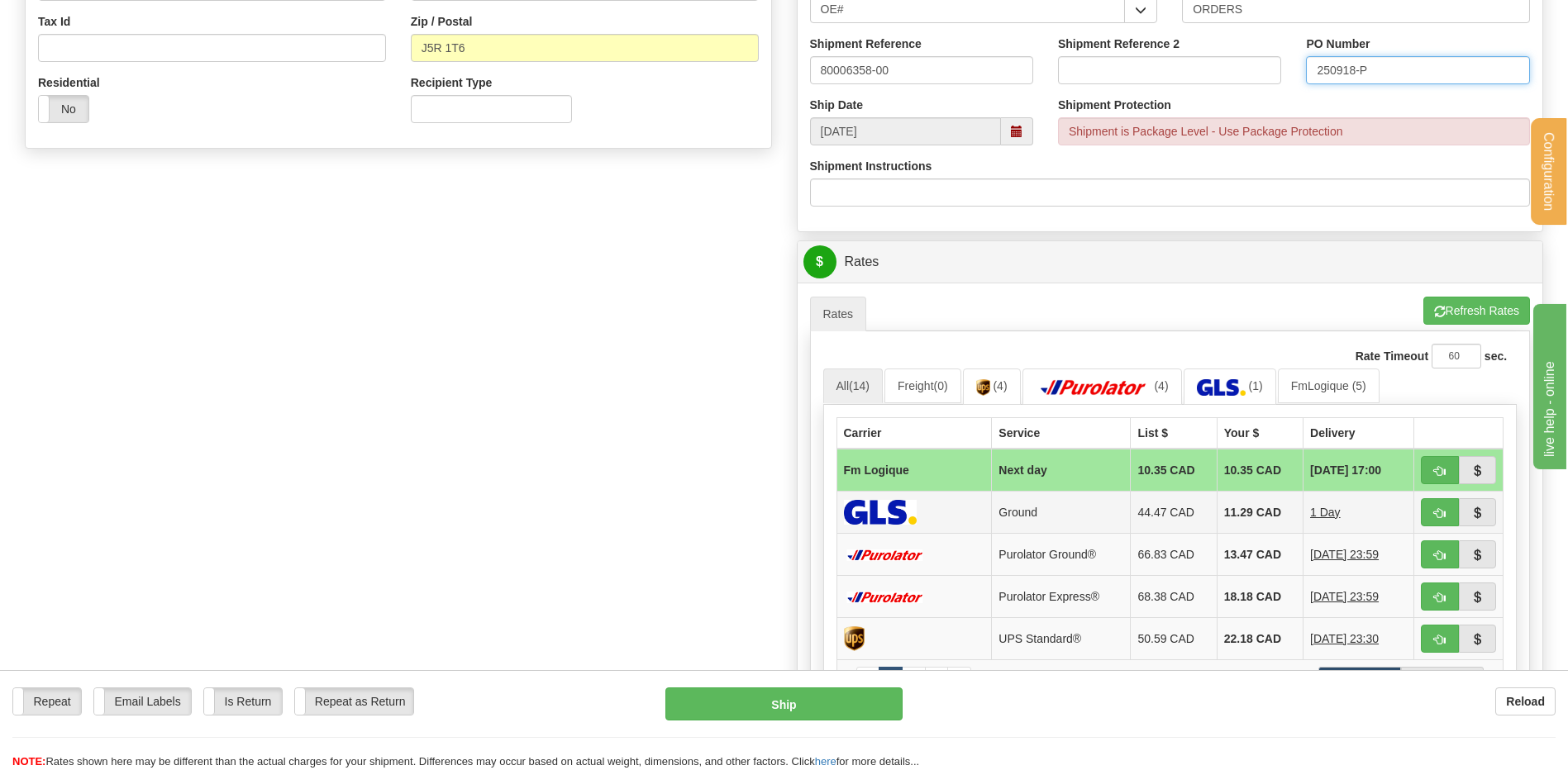
scroll to position [744, 0]
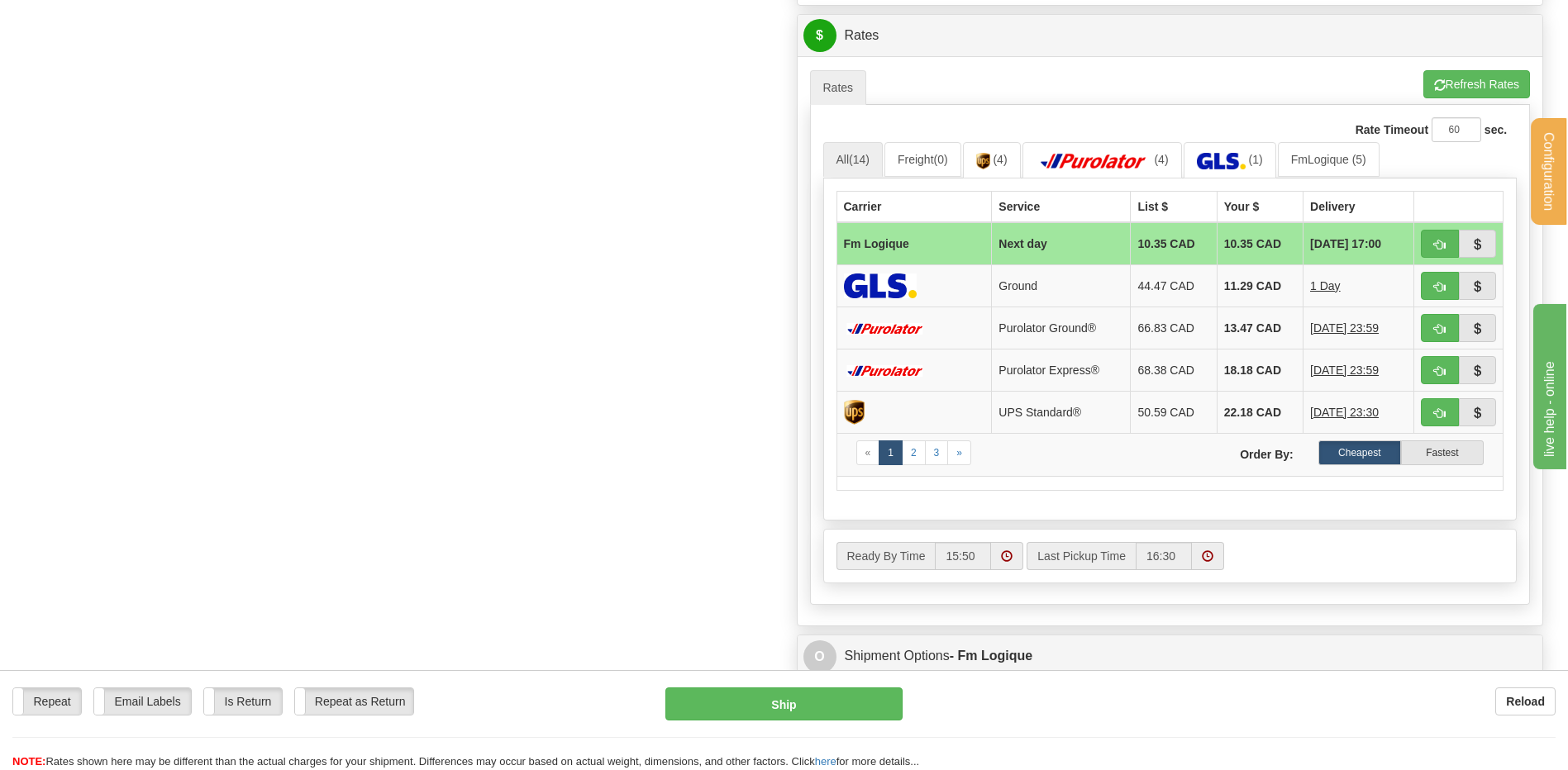
type input "250918-P"
click at [1432, 227] on td at bounding box center [1459, 244] width 89 height 43
click at [1434, 251] on button "button" at bounding box center [1440, 244] width 38 height 28
type input "jour"
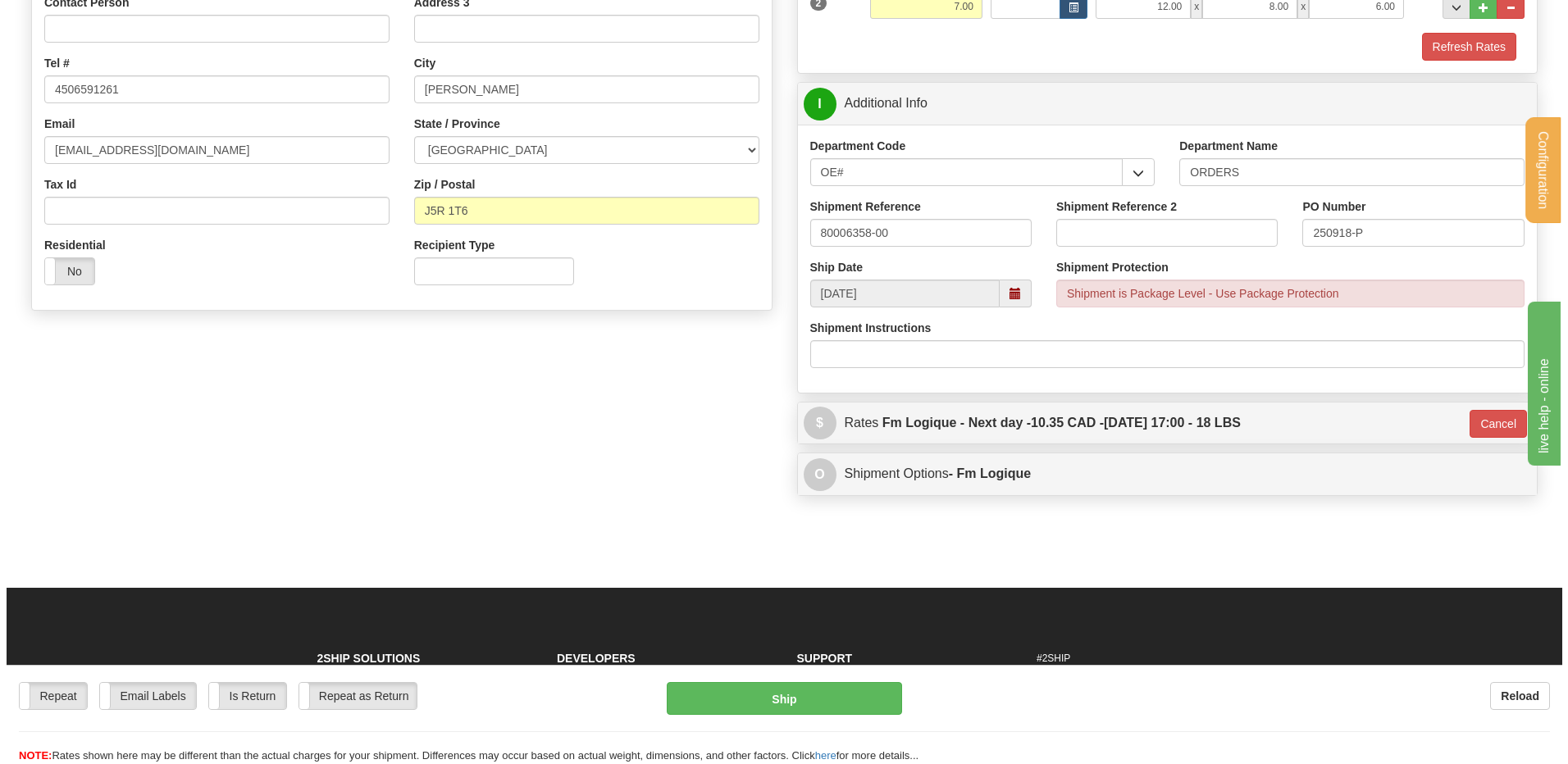
scroll to position [514, 0]
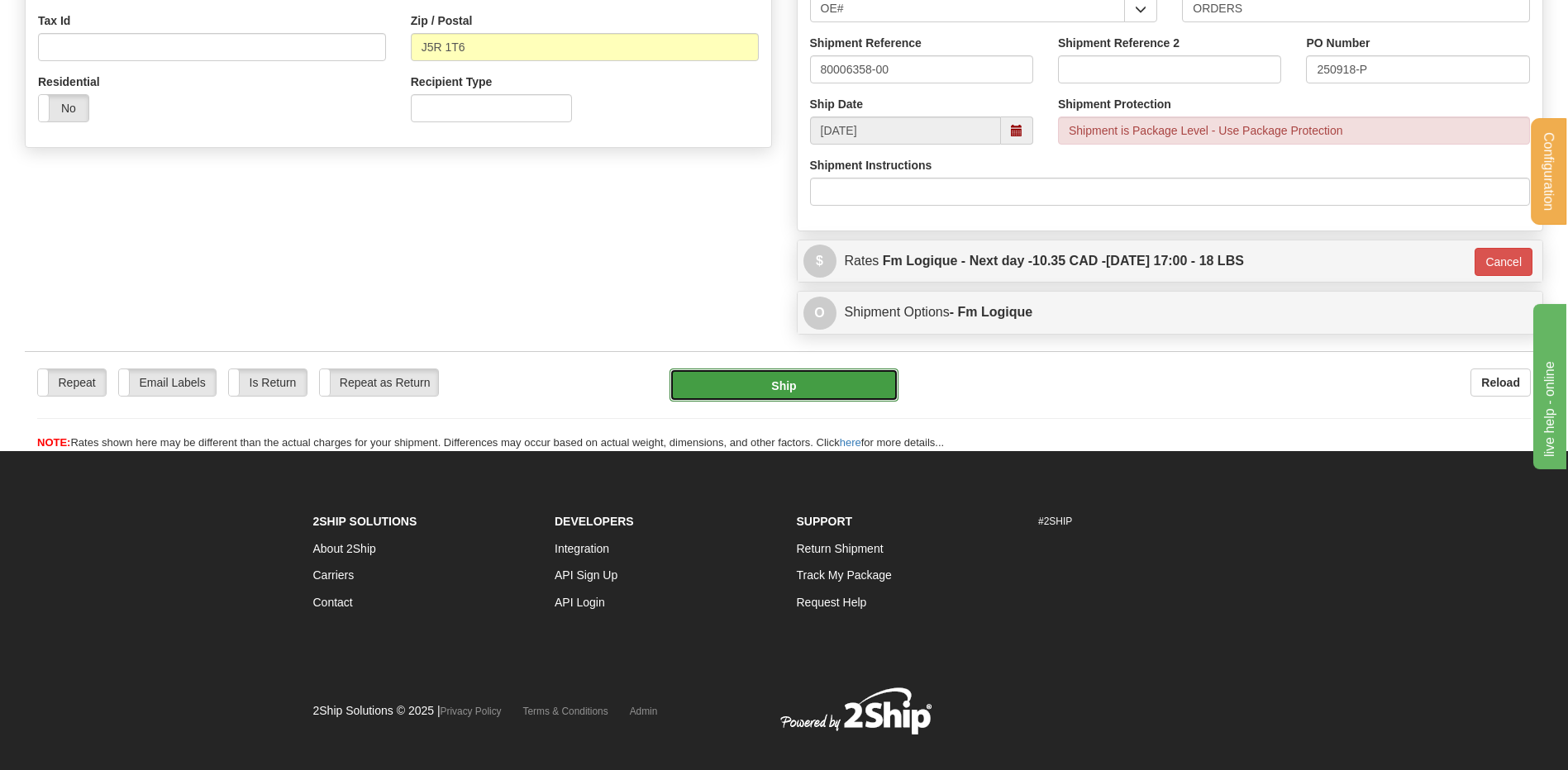
click at [771, 383] on button "Ship" at bounding box center [784, 385] width 228 height 33
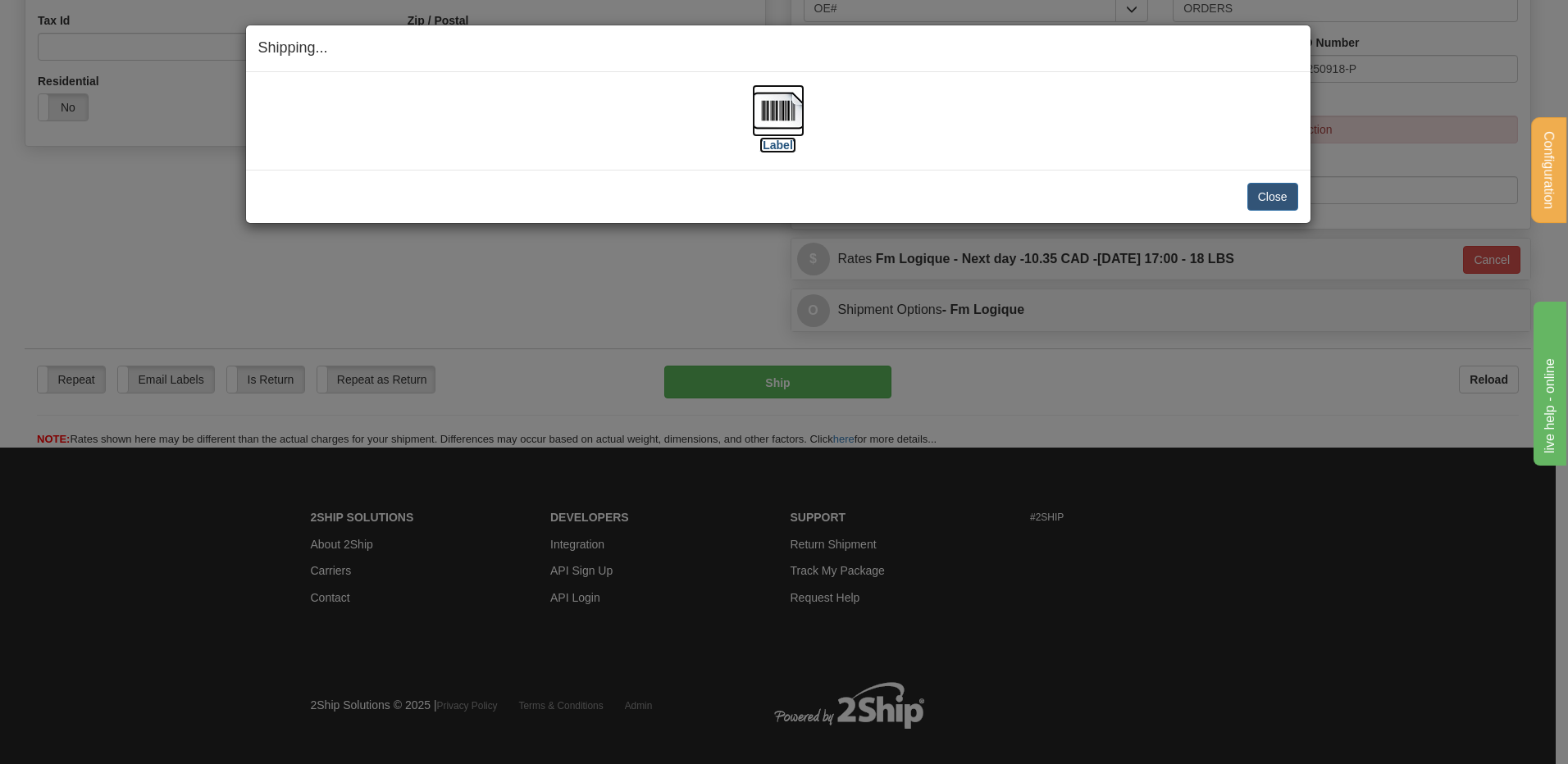
click at [756, 120] on img at bounding box center [777, 110] width 52 height 52
